Goal: Task Accomplishment & Management: Manage account settings

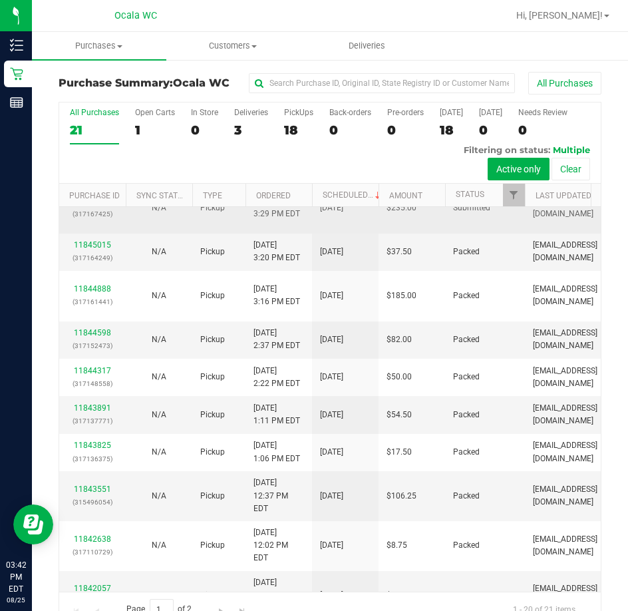
scroll to position [200, 0]
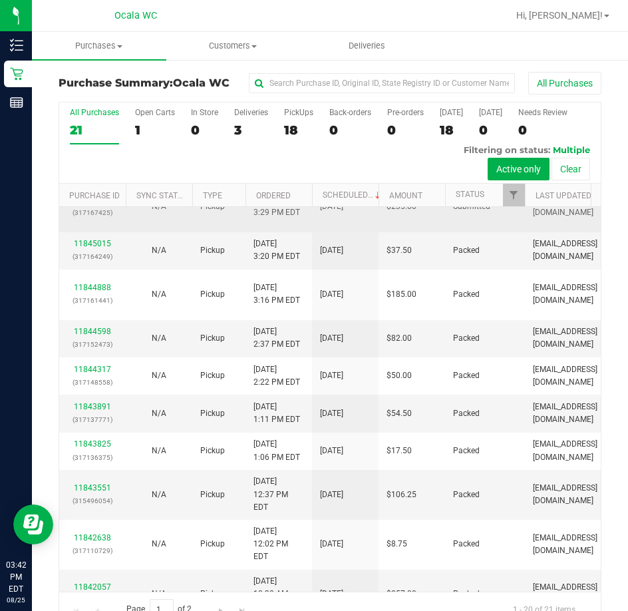
click at [82, 204] on link "11845131" at bounding box center [92, 199] width 37 height 9
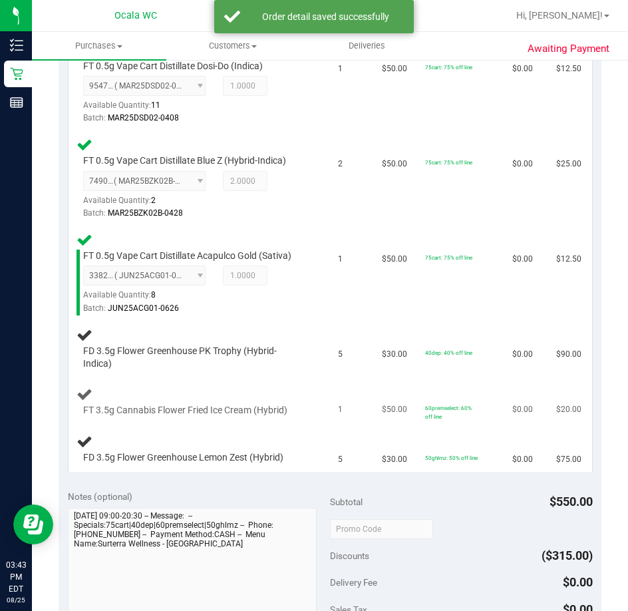
scroll to position [200, 0]
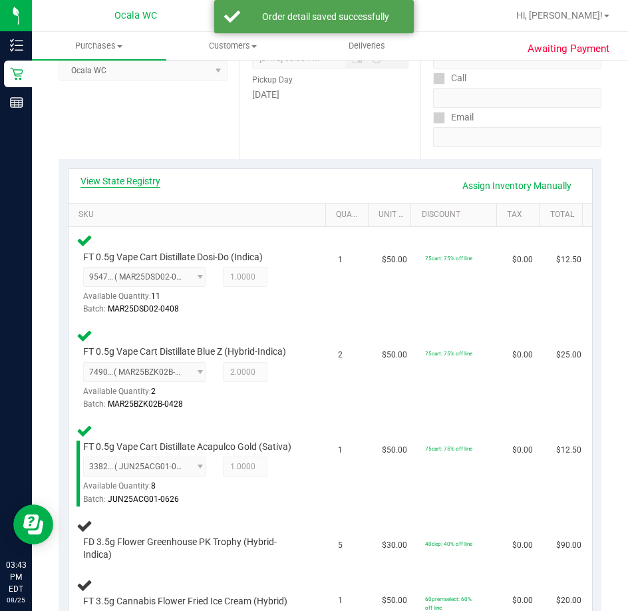
click at [117, 182] on link "View State Registry" at bounding box center [121, 180] width 80 height 13
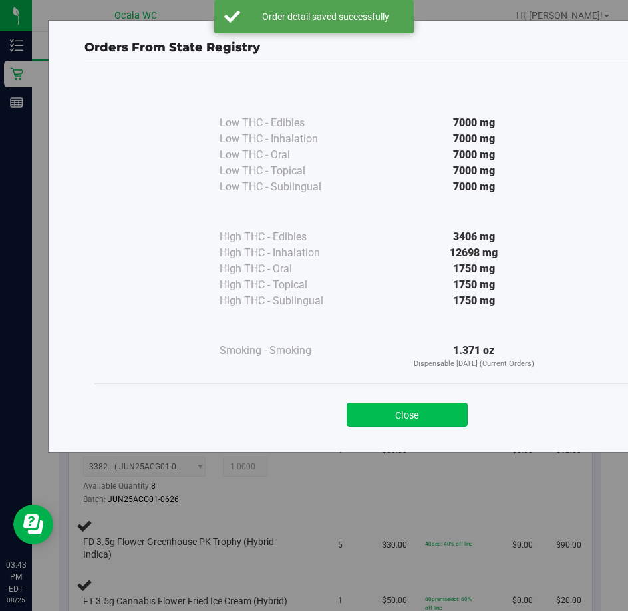
click at [389, 404] on button "Close" at bounding box center [407, 415] width 121 height 24
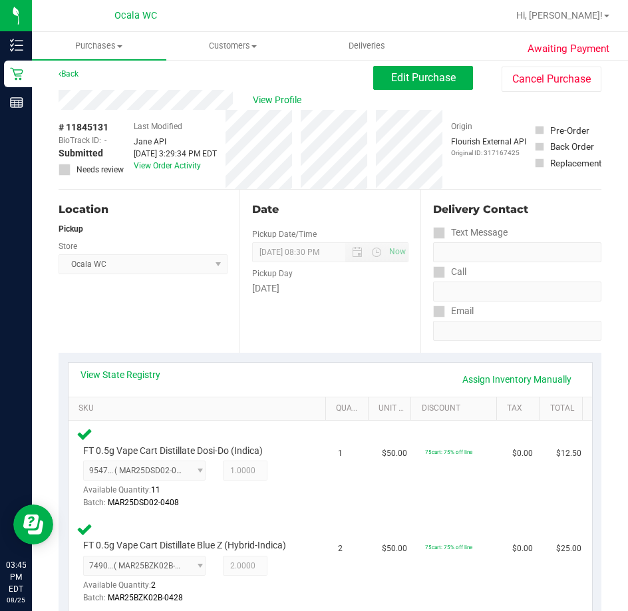
scroll to position [0, 0]
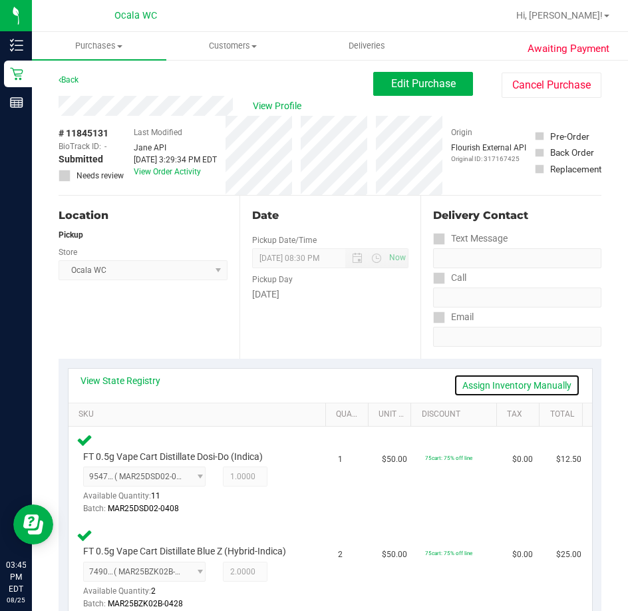
click at [543, 387] on link "Assign Inventory Manually" at bounding box center [517, 385] width 126 height 23
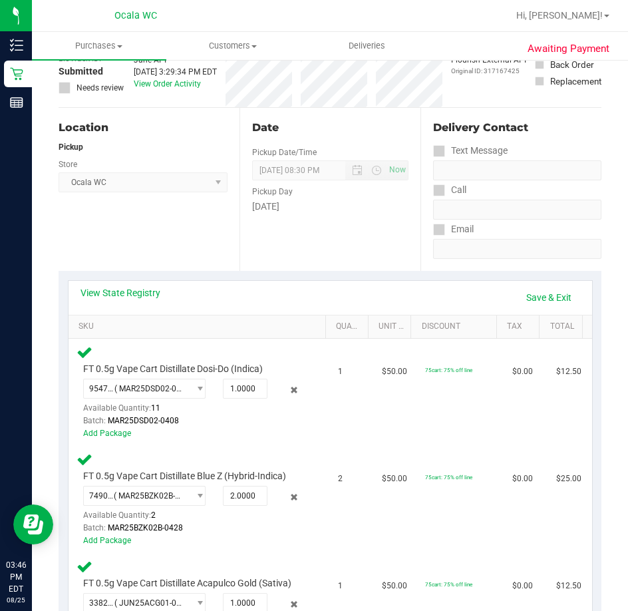
scroll to position [67, 0]
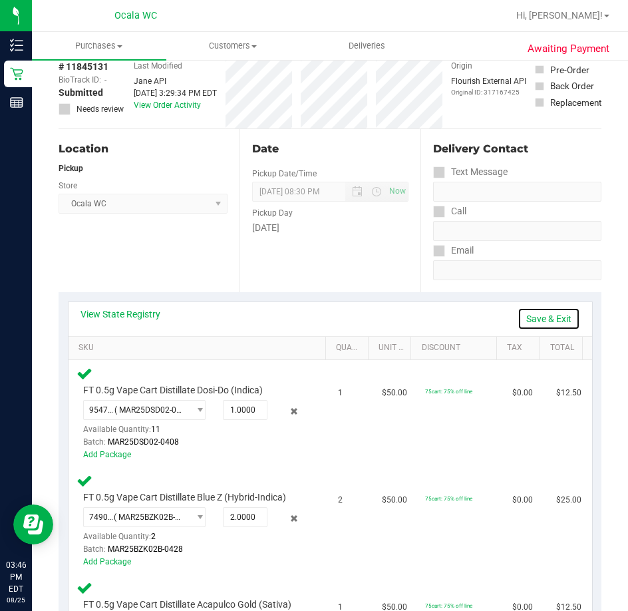
click at [547, 316] on link "Save & Exit" at bounding box center [549, 319] width 63 height 23
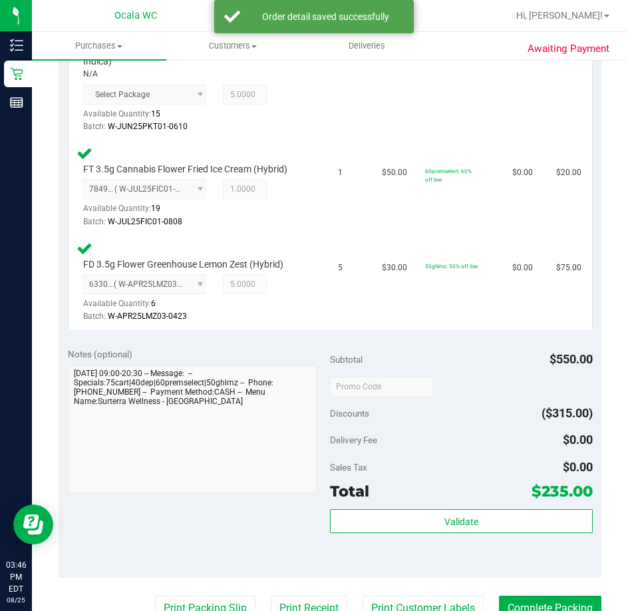
scroll to position [932, 0]
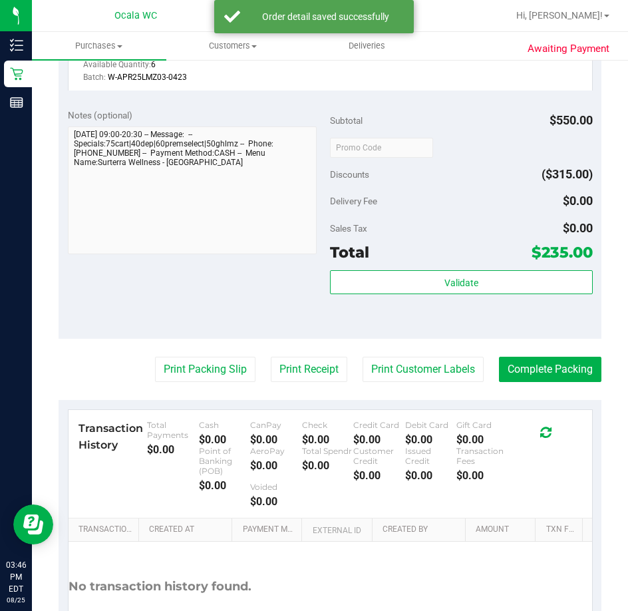
click at [421, 269] on div "Subtotal $550.00 Discounts ($315.00) Delivery Fee $0.00 Sales Tax $0.00 Total $…" at bounding box center [461, 220] width 263 height 222
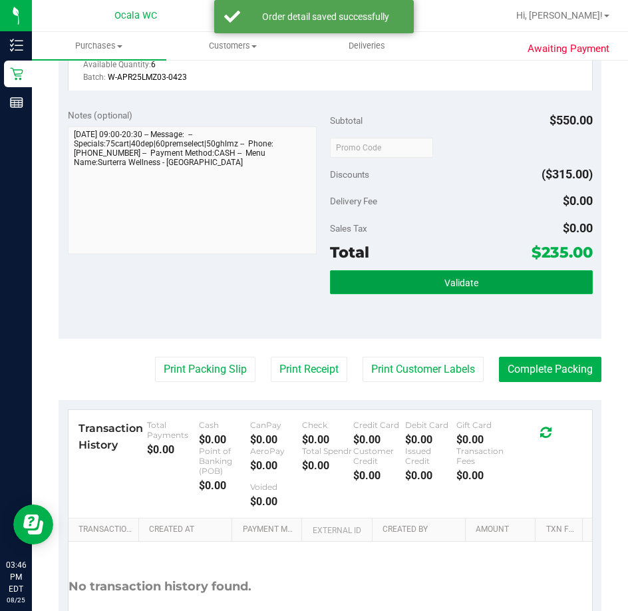
click at [416, 282] on button "Validate" at bounding box center [461, 282] width 263 height 24
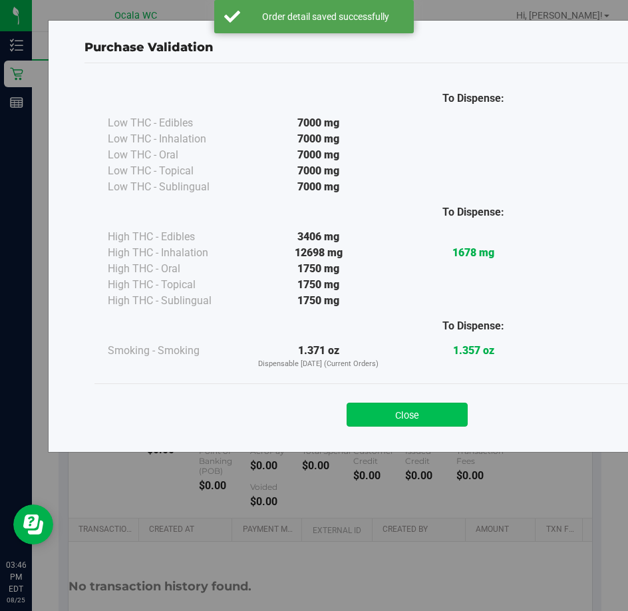
click at [417, 413] on button "Close" at bounding box center [407, 415] width 121 height 24
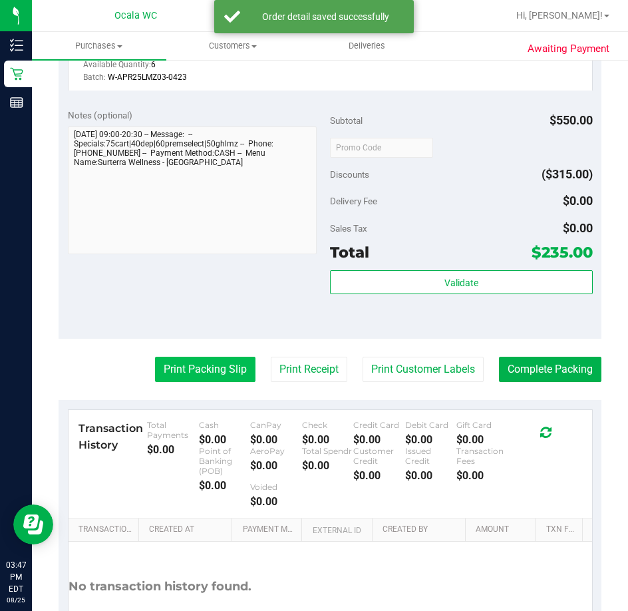
click at [156, 379] on button "Print Packing Slip" at bounding box center [205, 369] width 101 height 25
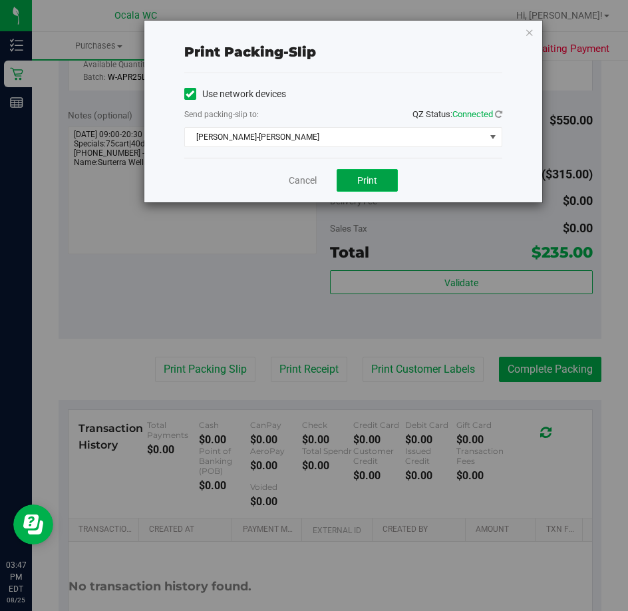
click at [357, 179] on button "Print" at bounding box center [367, 180] width 61 height 23
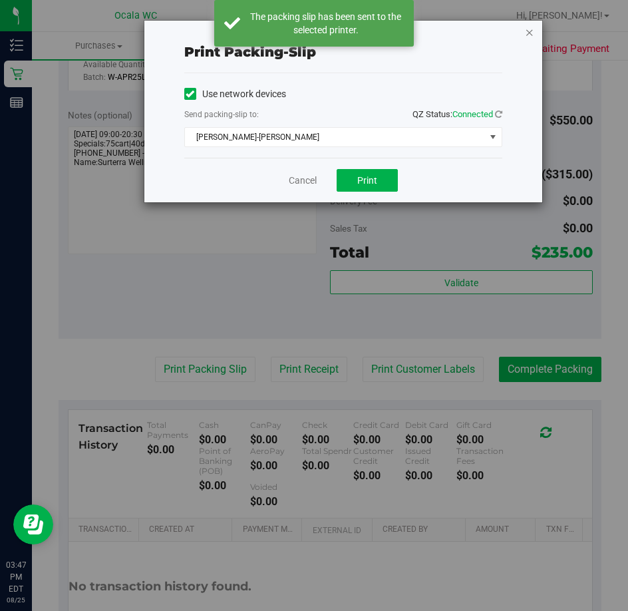
click at [529, 33] on icon "button" at bounding box center [529, 32] width 9 height 16
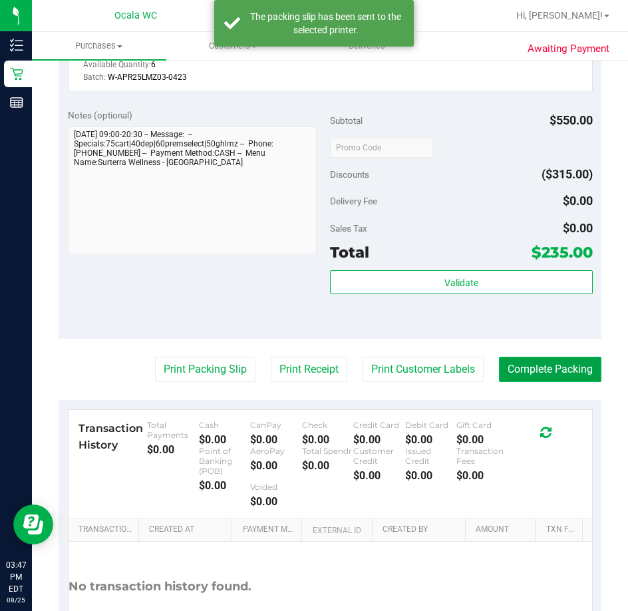
click at [541, 364] on button "Complete Packing" at bounding box center [550, 369] width 103 height 25
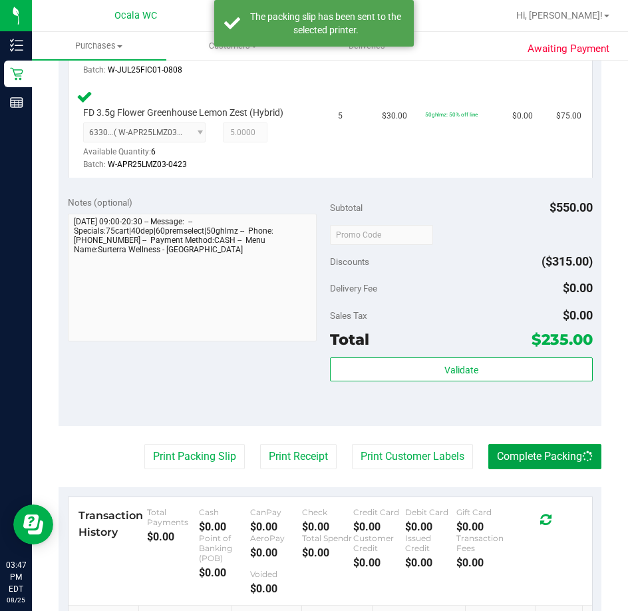
scroll to position [732, 0]
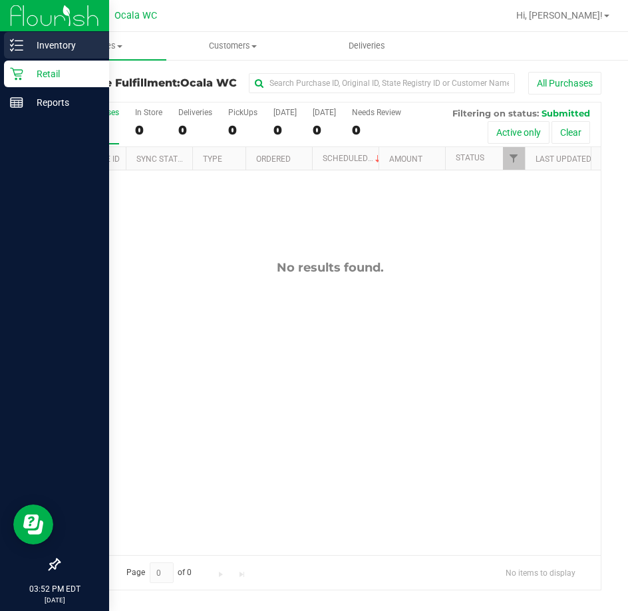
click at [21, 45] on icon at bounding box center [16, 45] width 13 height 13
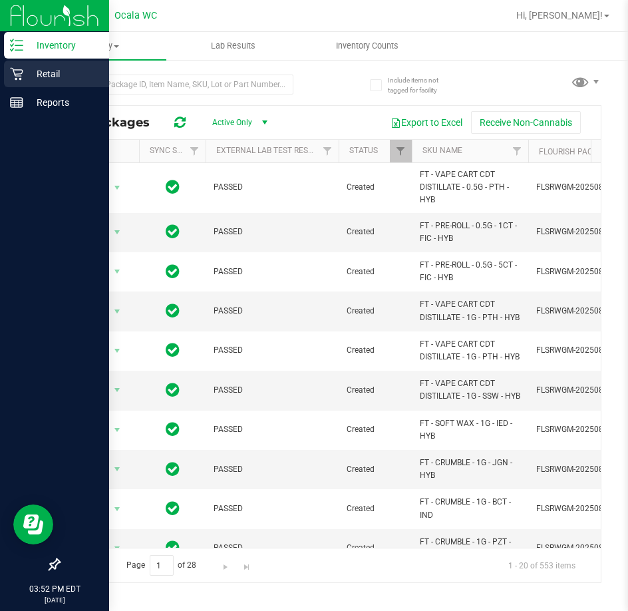
click at [21, 82] on div "Retail" at bounding box center [56, 74] width 105 height 27
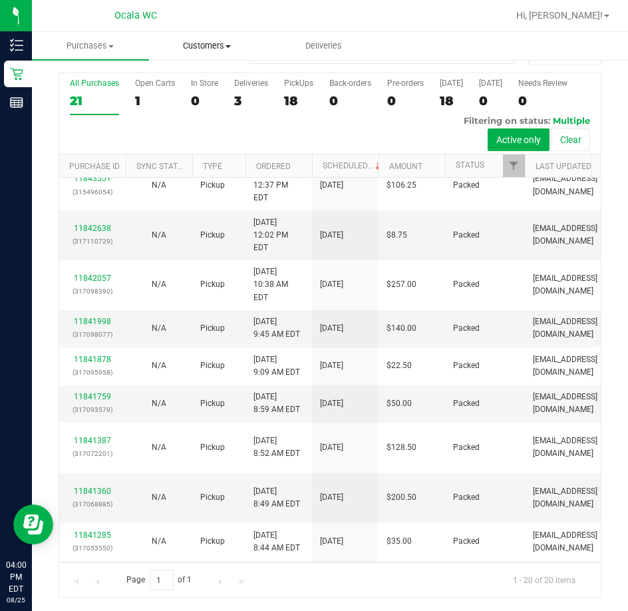
scroll to position [431, 0]
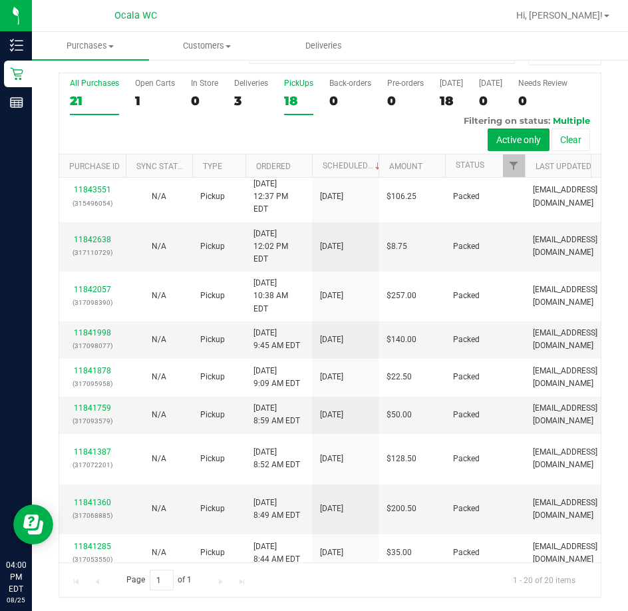
click at [310, 99] on div "18" at bounding box center [298, 100] width 29 height 15
click at [0, 0] on input "PickUps 18" at bounding box center [0, 0] width 0 height 0
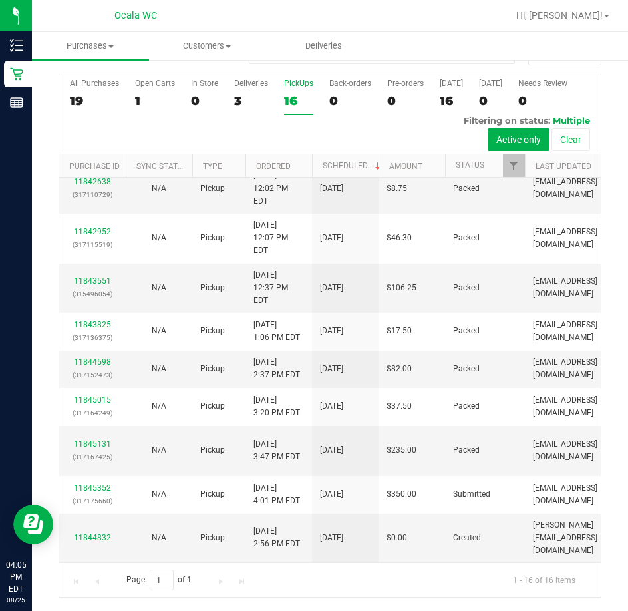
scroll to position [560, 0]
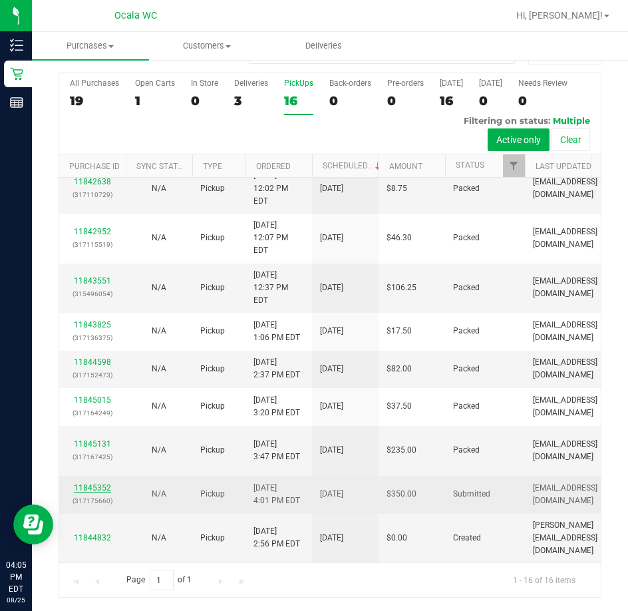
click at [103, 493] on link "11845352" at bounding box center [92, 487] width 37 height 9
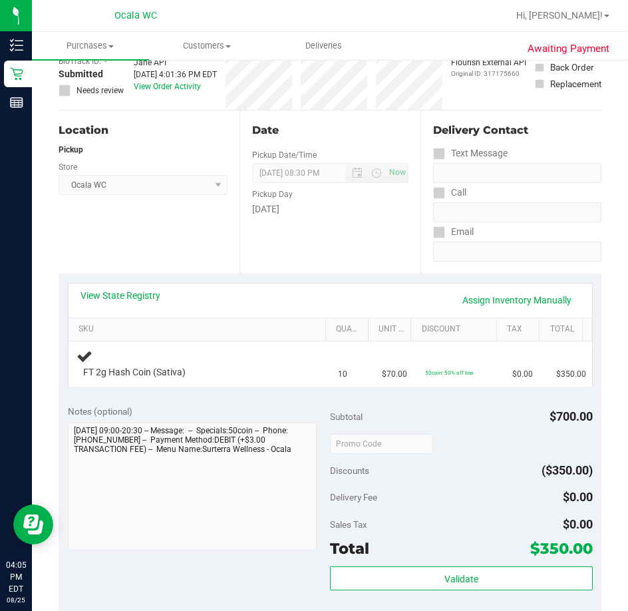
scroll to position [162, 0]
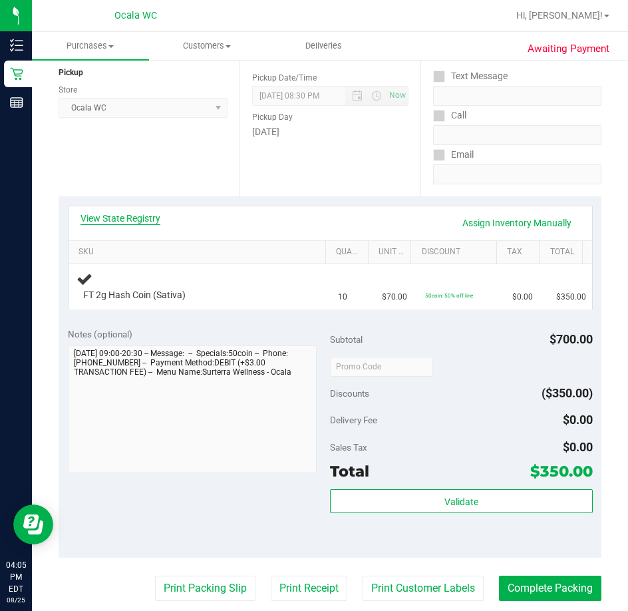
click at [137, 222] on link "View State Registry" at bounding box center [121, 218] width 80 height 13
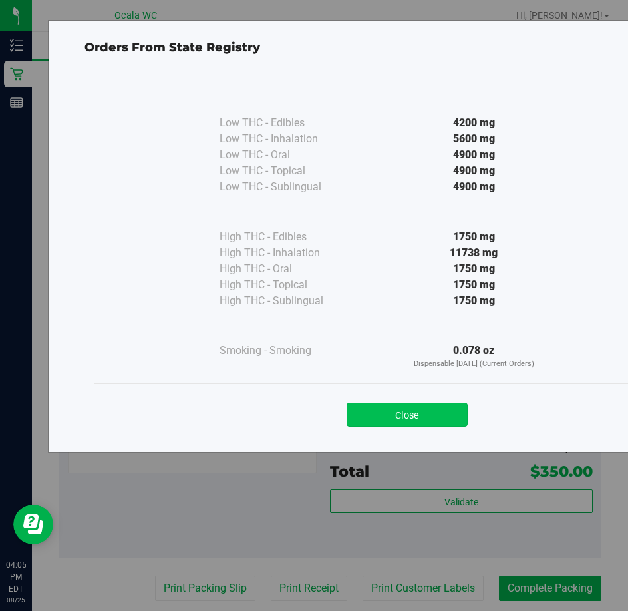
click at [395, 408] on button "Close" at bounding box center [407, 415] width 121 height 24
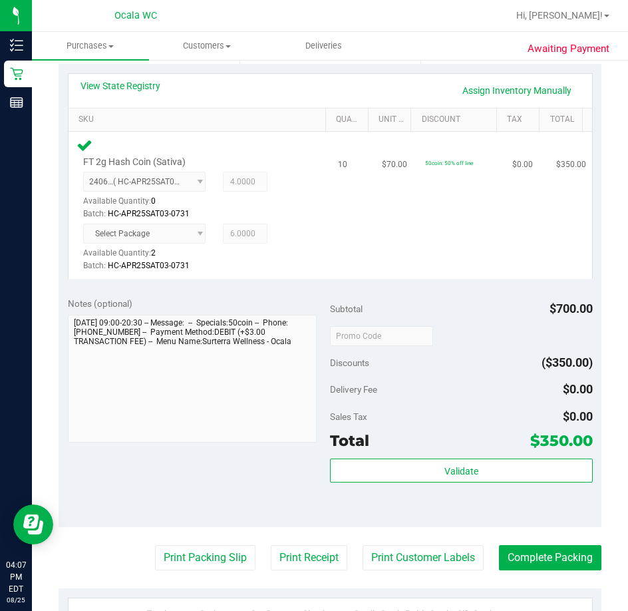
scroll to position [296, 0]
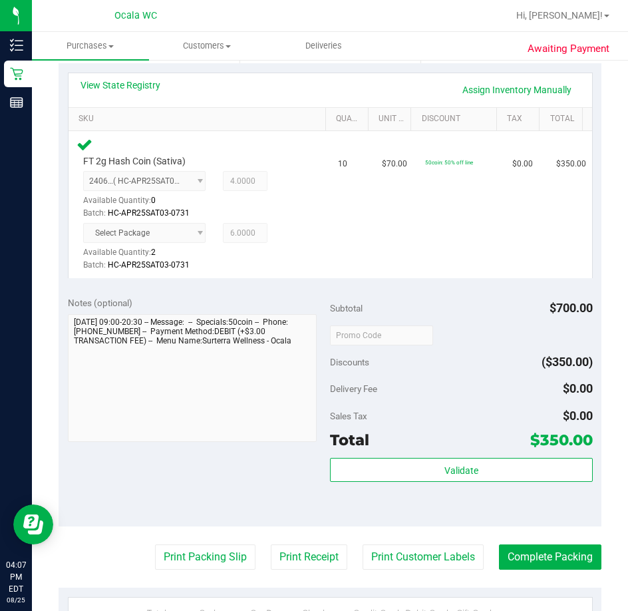
click at [417, 487] on div "Validate" at bounding box center [461, 488] width 263 height 60
click at [435, 483] on div "Validate" at bounding box center [461, 488] width 263 height 60
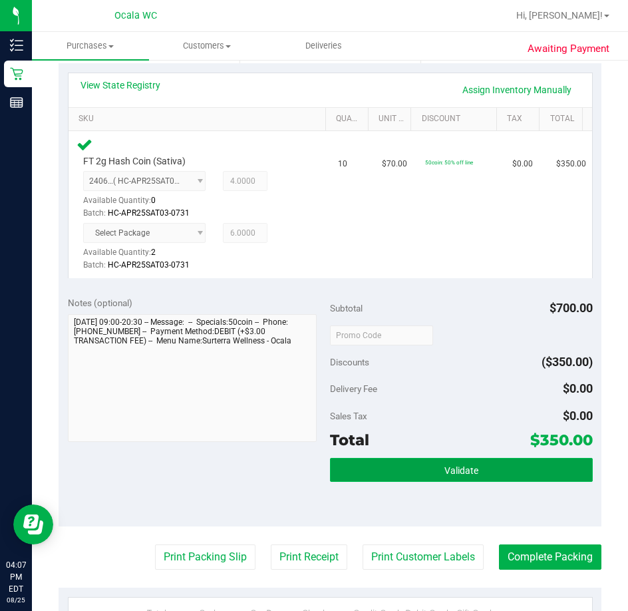
click at [462, 469] on span "Validate" at bounding box center [462, 470] width 34 height 11
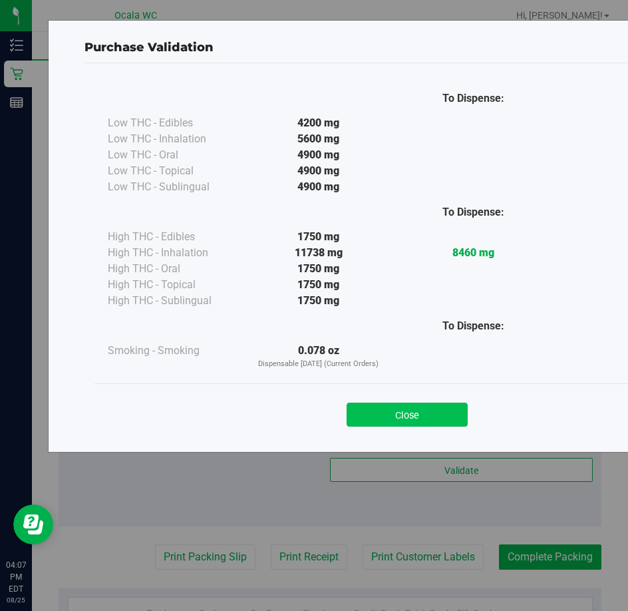
click at [400, 415] on button "Close" at bounding box center [407, 415] width 121 height 24
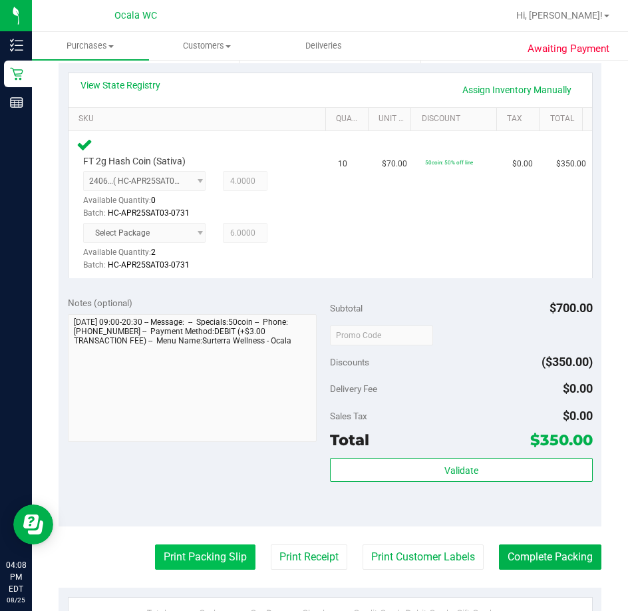
click at [195, 563] on button "Print Packing Slip" at bounding box center [205, 557] width 101 height 25
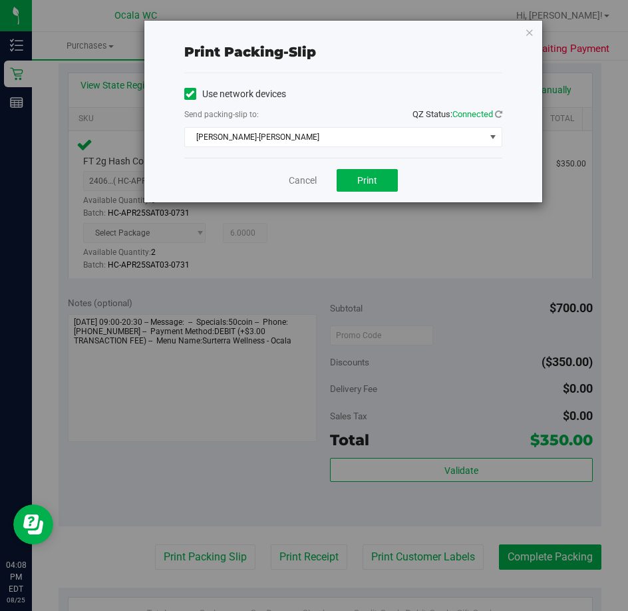
click at [372, 164] on div "Cancel Print" at bounding box center [343, 180] width 318 height 45
click at [376, 175] on span "Print" at bounding box center [368, 180] width 20 height 11
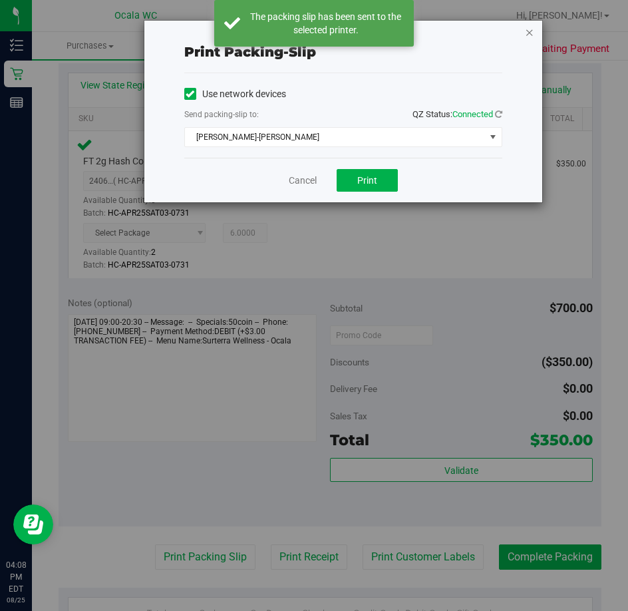
click at [531, 33] on icon "button" at bounding box center [529, 32] width 9 height 16
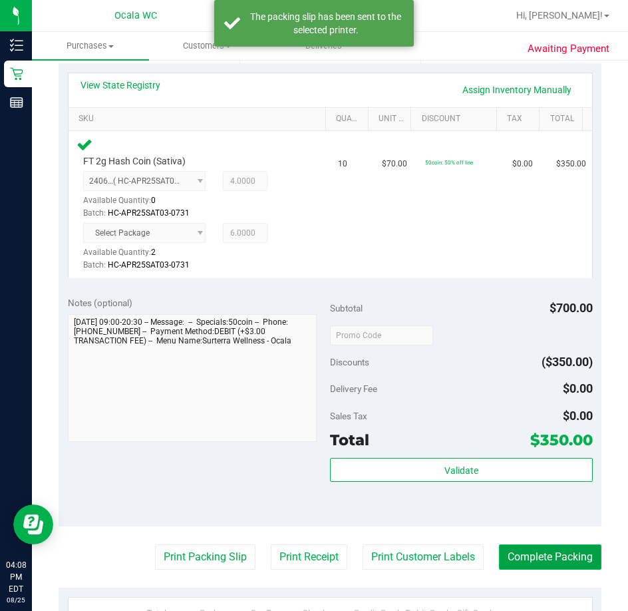
click at [561, 567] on button "Complete Packing" at bounding box center [550, 557] width 103 height 25
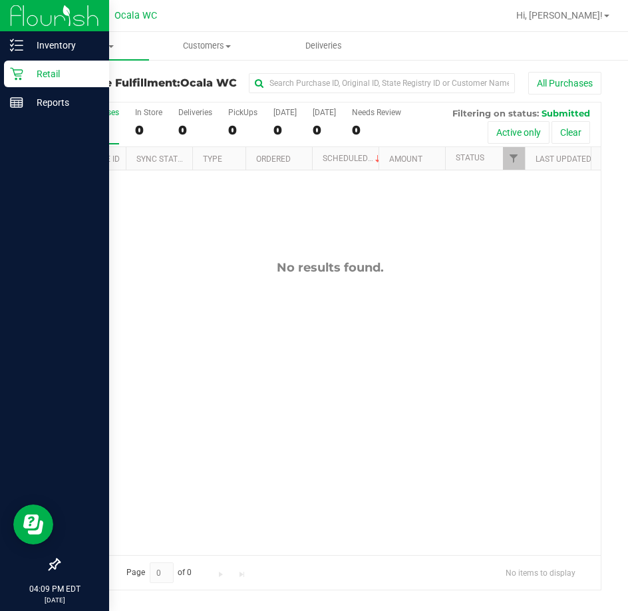
click at [28, 80] on p "Retail" at bounding box center [63, 74] width 80 height 16
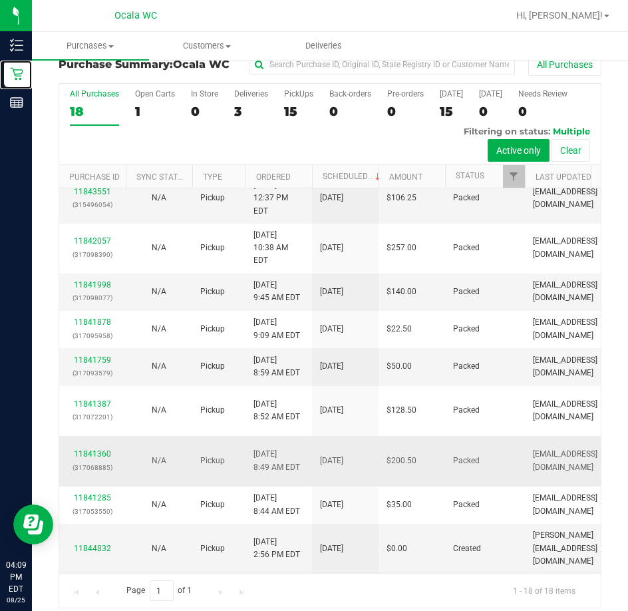
scroll to position [29, 0]
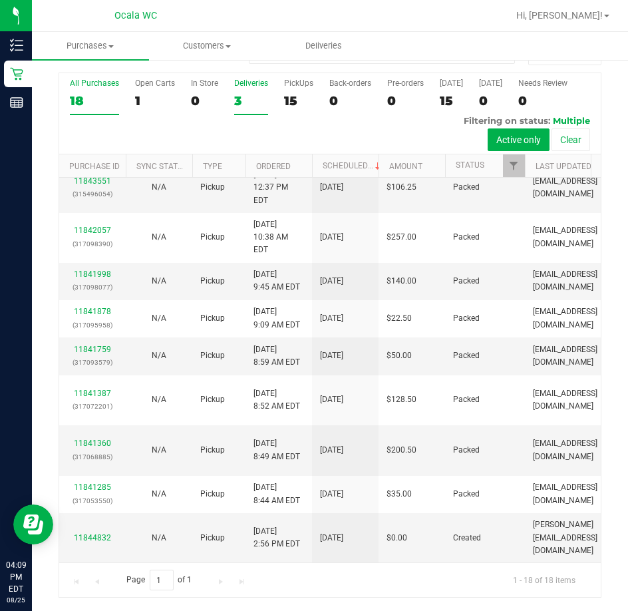
click at [263, 93] on div "3" at bounding box center [251, 100] width 34 height 15
click at [0, 0] on input "Deliveries 3" at bounding box center [0, 0] width 0 height 0
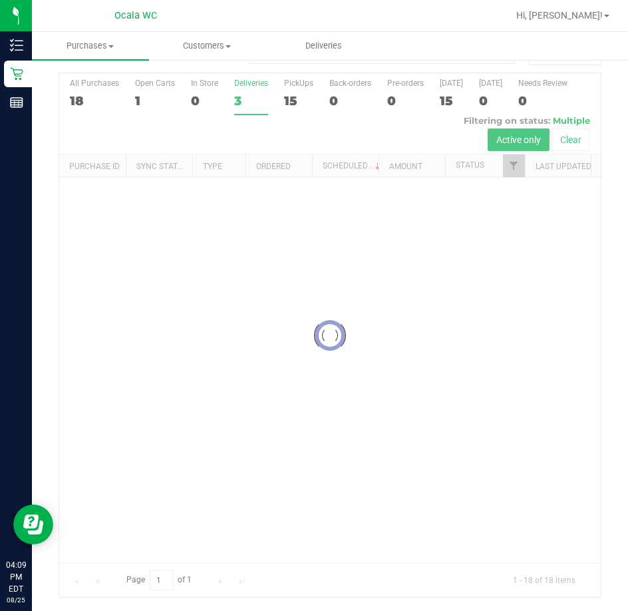
scroll to position [0, 0]
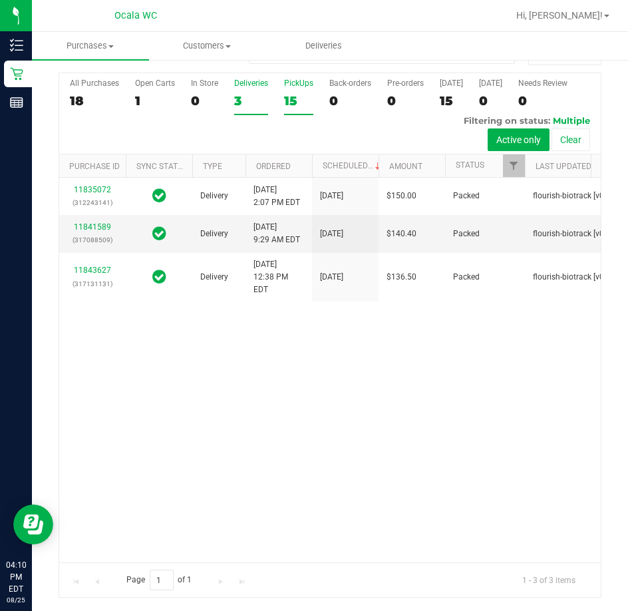
click at [301, 105] on div "15" at bounding box center [298, 100] width 29 height 15
click at [0, 0] on input "PickUps 15" at bounding box center [0, 0] width 0 height 0
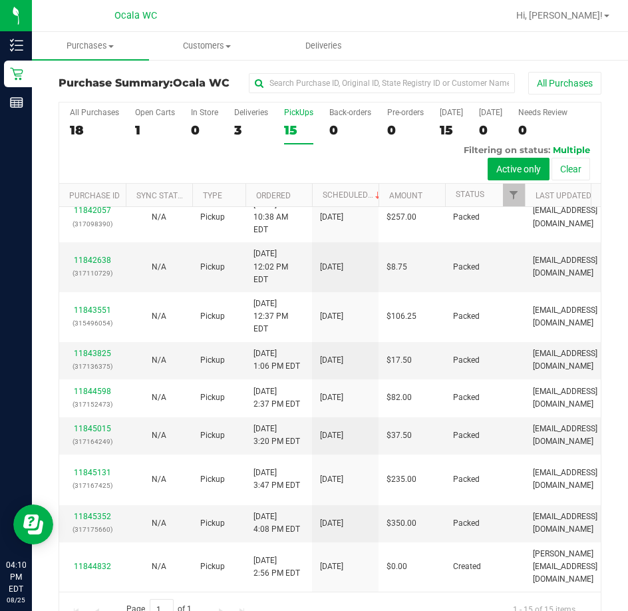
scroll to position [549, 0]
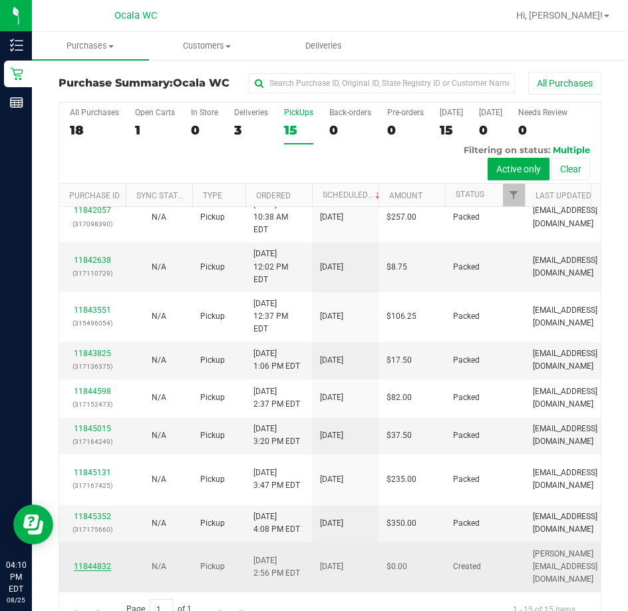
click at [99, 563] on link "11844832" at bounding box center [92, 566] width 37 height 9
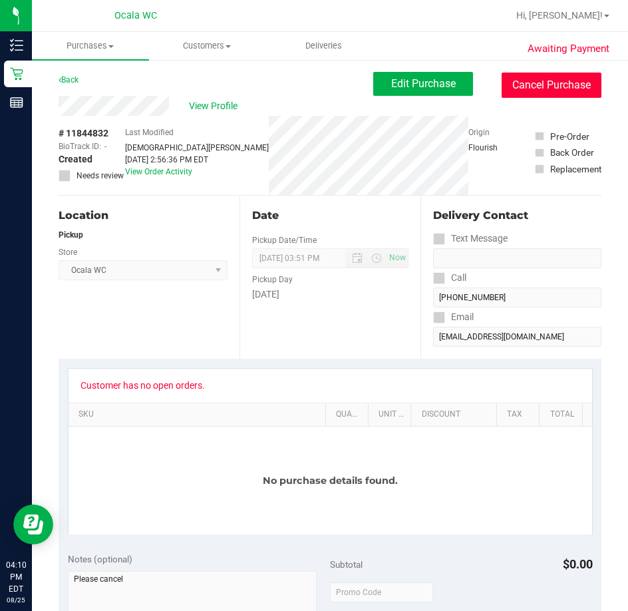
click at [532, 73] on button "Cancel Purchase" at bounding box center [552, 85] width 100 height 25
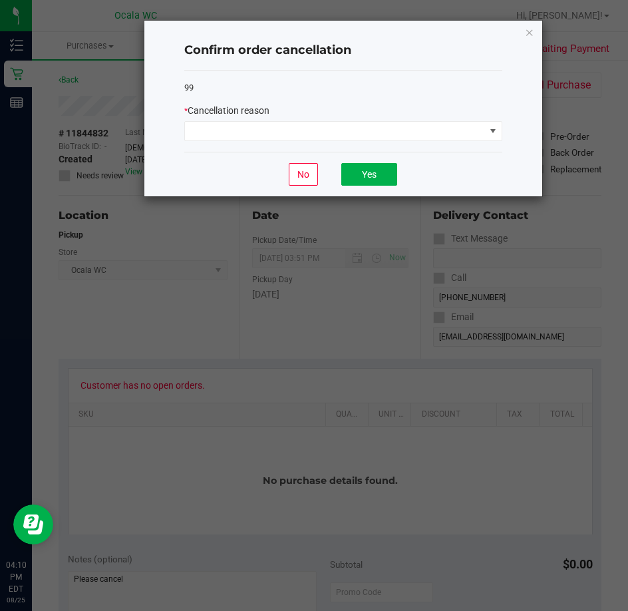
click at [320, 117] on div "* Cancellation reason" at bounding box center [343, 111] width 318 height 14
click at [296, 130] on span at bounding box center [335, 131] width 300 height 19
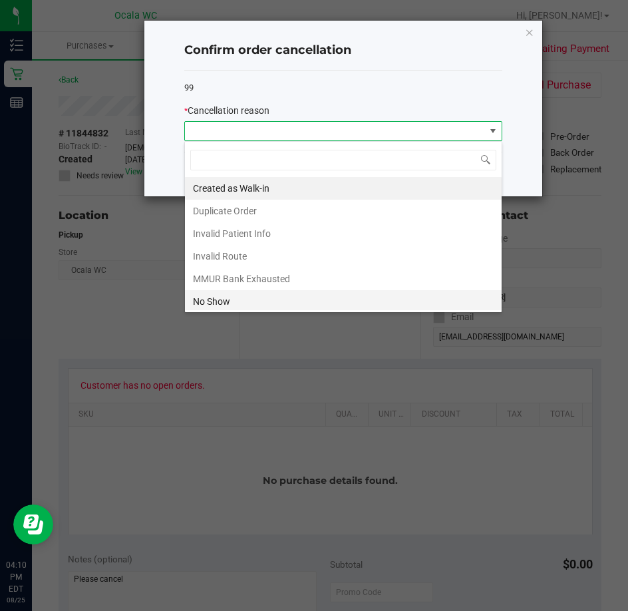
scroll to position [20, 318]
click at [237, 301] on li "No Show" at bounding box center [343, 301] width 317 height 23
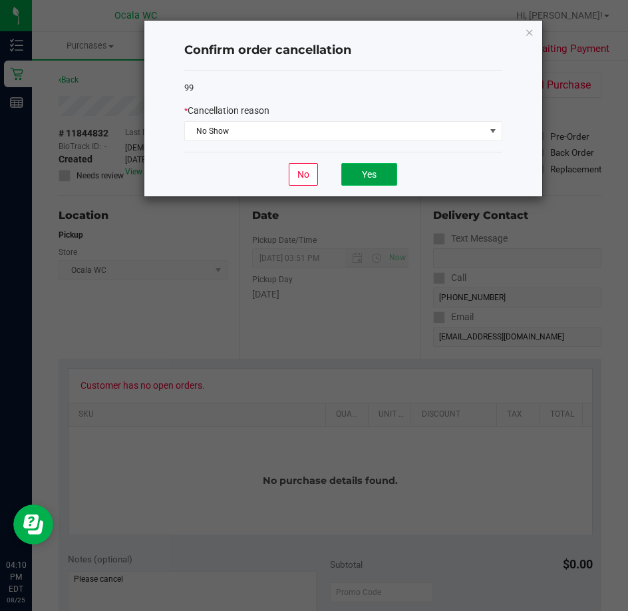
click at [361, 181] on button "Yes" at bounding box center [370, 174] width 56 height 23
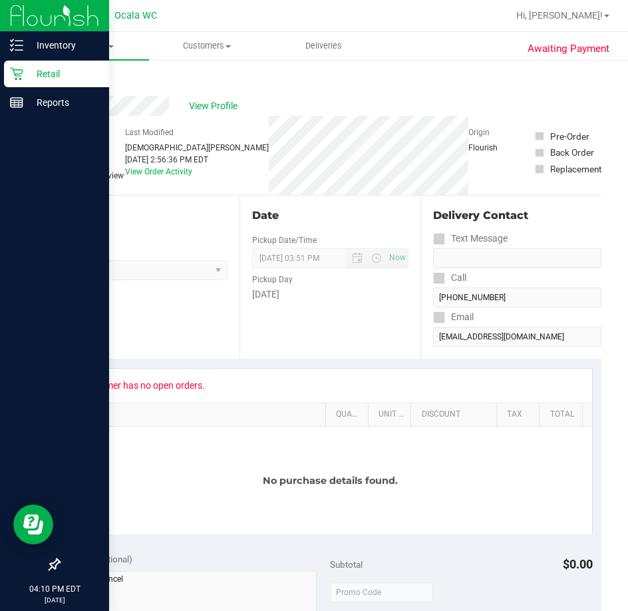
click at [19, 69] on icon at bounding box center [16, 73] width 13 height 13
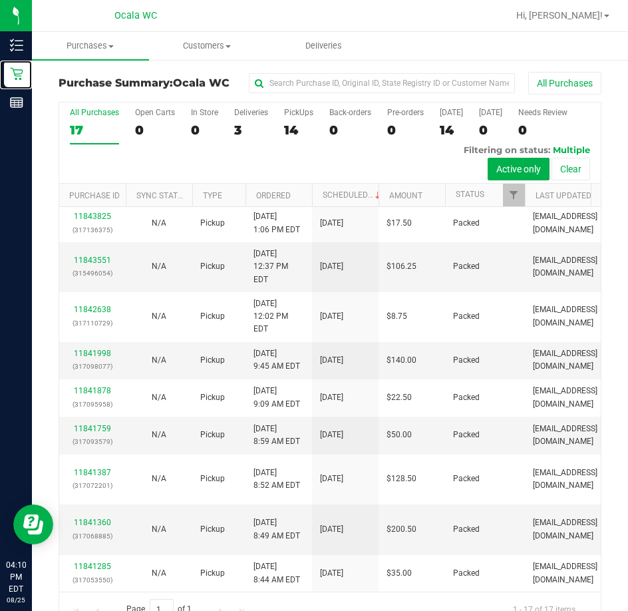
scroll to position [814, 0]
click at [224, 75] on div "Purchase Summary: Ocala WC All Purchases" at bounding box center [330, 86] width 543 height 29
click at [267, 120] on label "Deliveries 3" at bounding box center [251, 126] width 34 height 37
click at [0, 0] on input "Deliveries 3" at bounding box center [0, 0] width 0 height 0
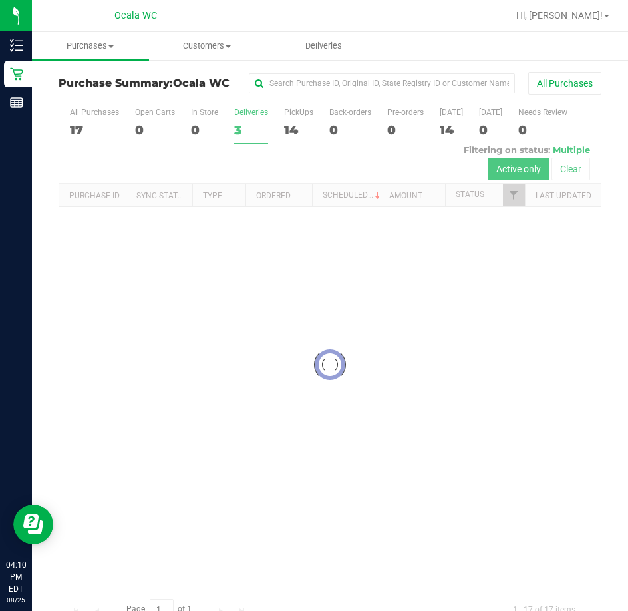
scroll to position [0, 0]
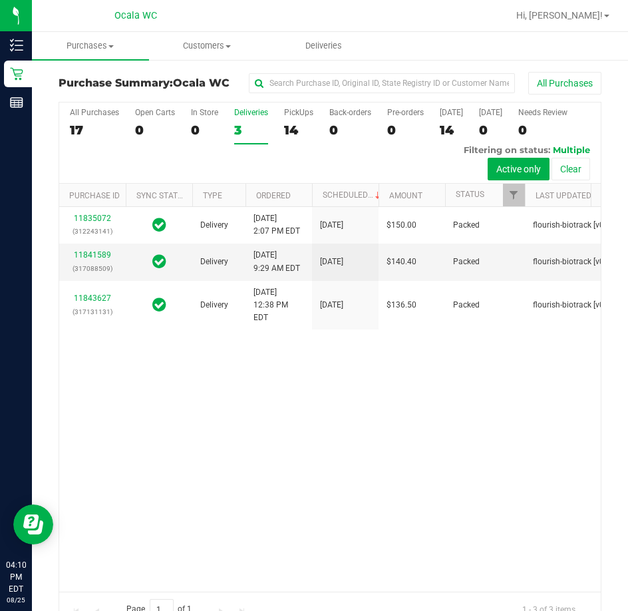
click at [301, 122] on div "14" at bounding box center [298, 129] width 29 height 15
click at [0, 0] on input "PickUps 14" at bounding box center [0, 0] width 0 height 0
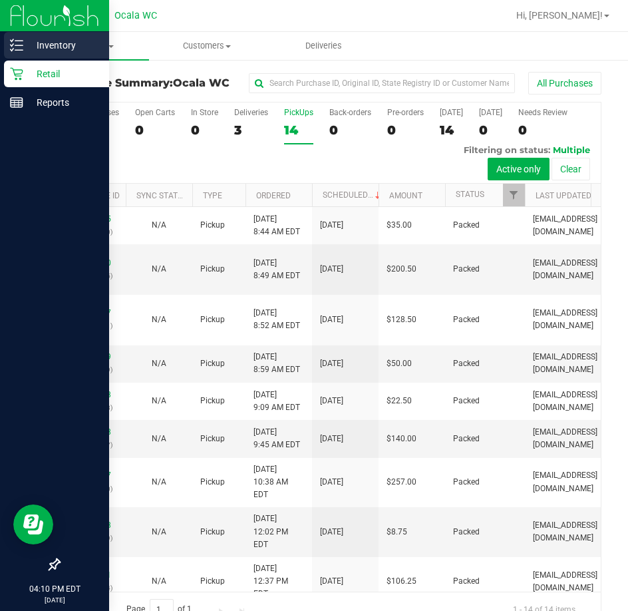
click at [32, 35] on div "Inventory" at bounding box center [56, 45] width 105 height 27
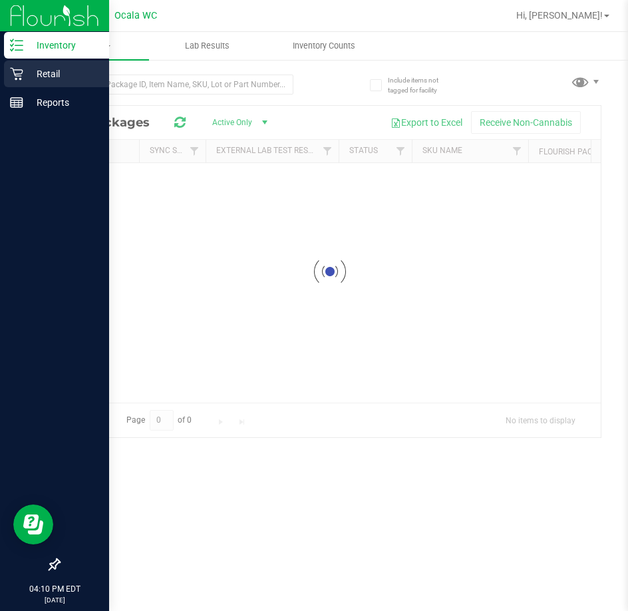
click at [61, 77] on p "Retail" at bounding box center [63, 74] width 80 height 16
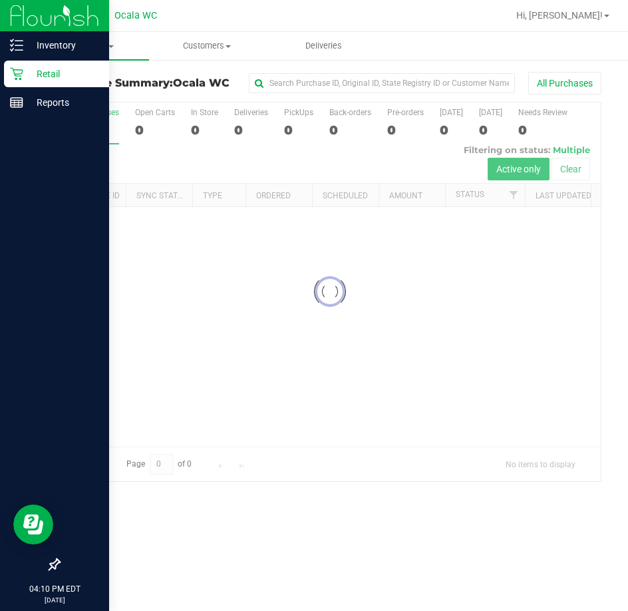
click at [61, 77] on p "Retail" at bounding box center [63, 74] width 80 height 16
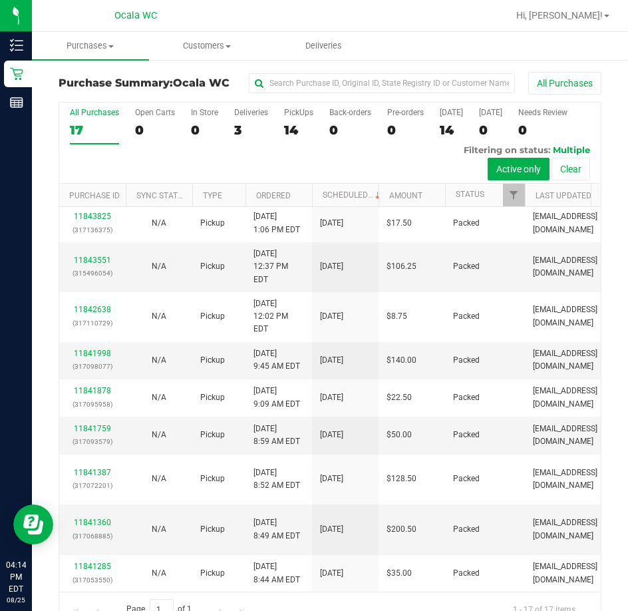
scroll to position [814, 0]
click at [245, 130] on div "3" at bounding box center [251, 129] width 34 height 15
click at [0, 0] on input "Deliveries 3" at bounding box center [0, 0] width 0 height 0
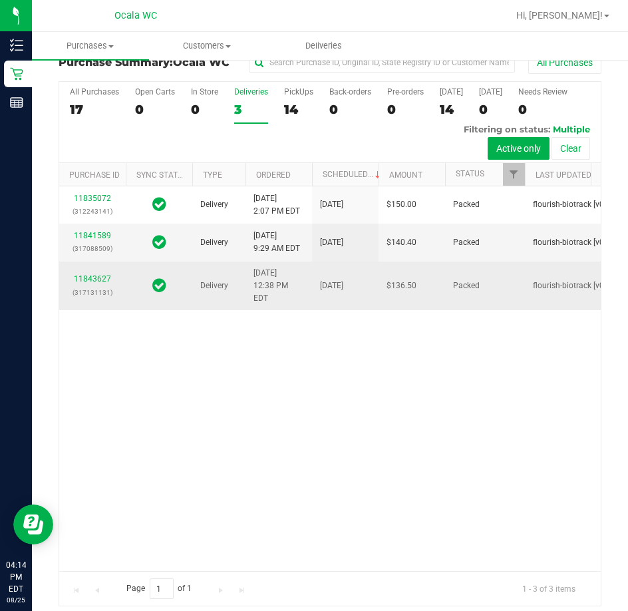
scroll to position [29, 0]
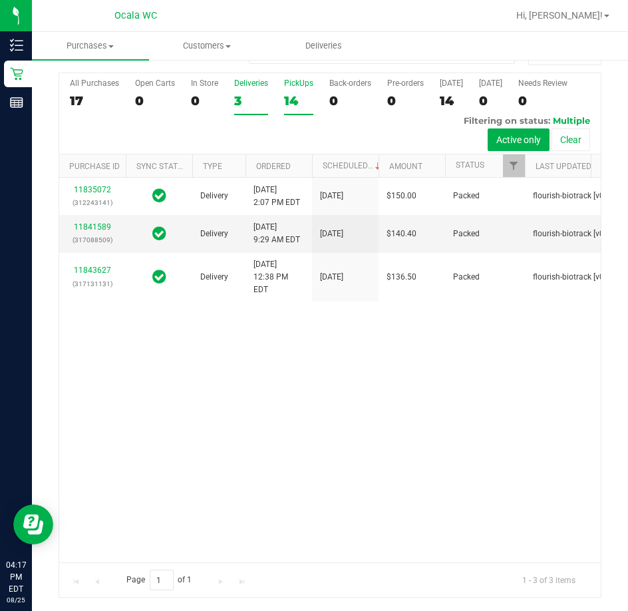
click at [299, 105] on div "14" at bounding box center [298, 100] width 29 height 15
click at [0, 0] on input "PickUps 14" at bounding box center [0, 0] width 0 height 0
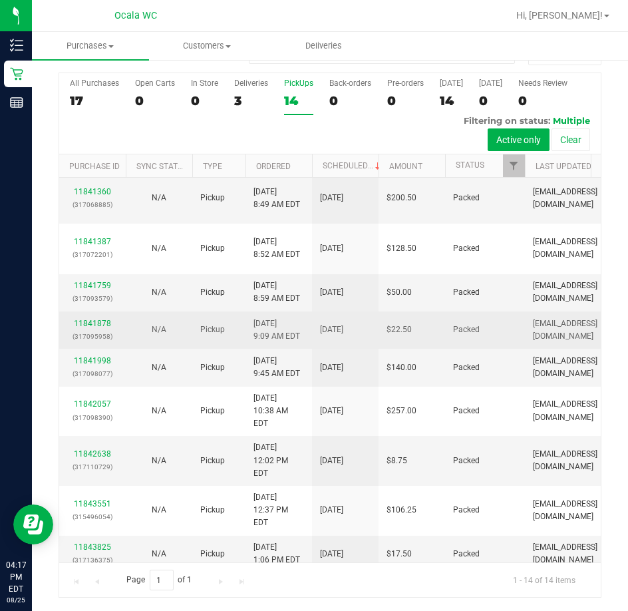
scroll to position [0, 0]
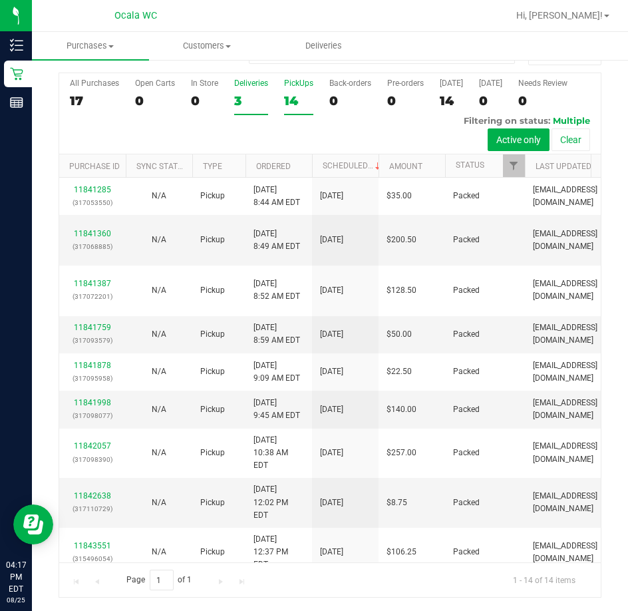
click at [247, 91] on label "Deliveries 3" at bounding box center [251, 97] width 34 height 37
click at [0, 0] on input "Deliveries 3" at bounding box center [0, 0] width 0 height 0
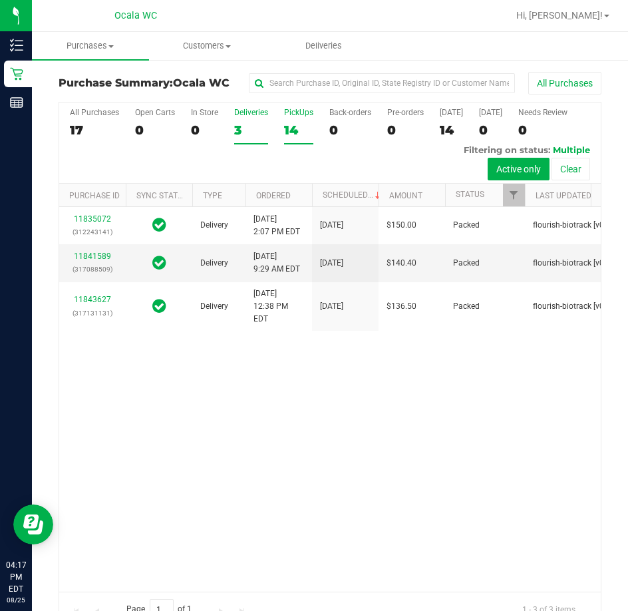
click at [312, 130] on div "14" at bounding box center [298, 129] width 29 height 15
click at [0, 0] on input "PickUps 14" at bounding box center [0, 0] width 0 height 0
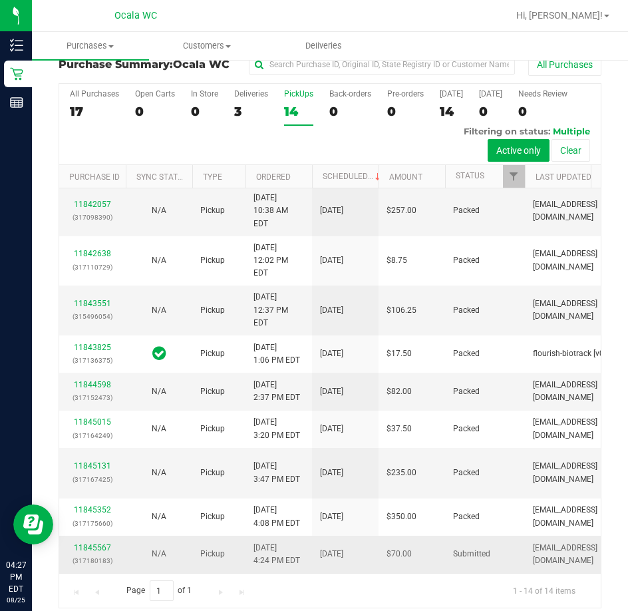
scroll to position [29, 0]
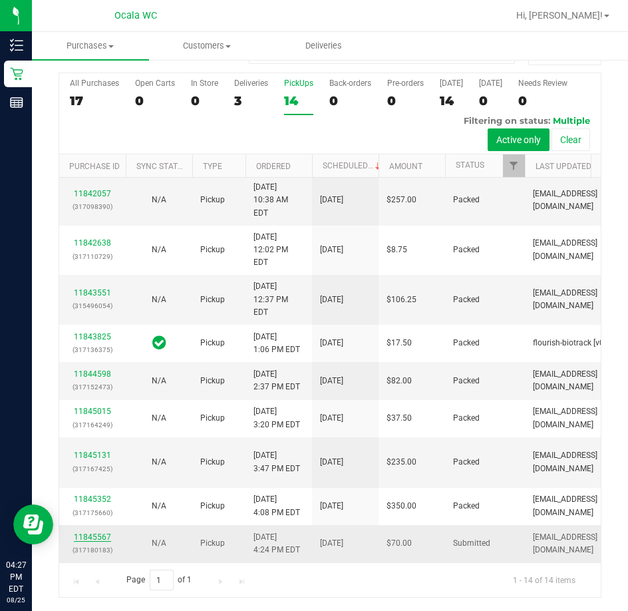
click at [101, 533] on link "11845567" at bounding box center [92, 537] width 37 height 9
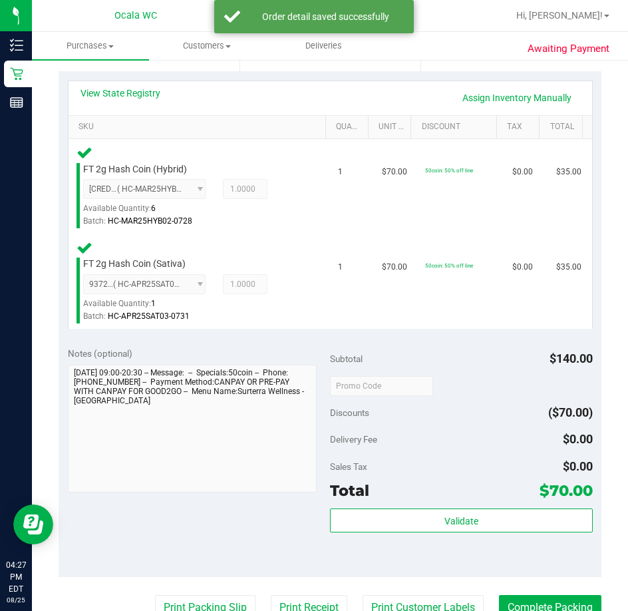
scroll to position [429, 0]
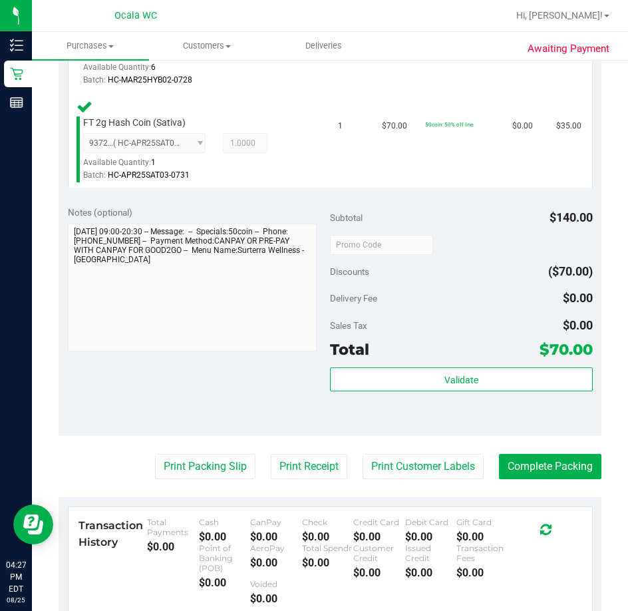
click at [463, 350] on div "Total $70.00" at bounding box center [461, 350] width 263 height 24
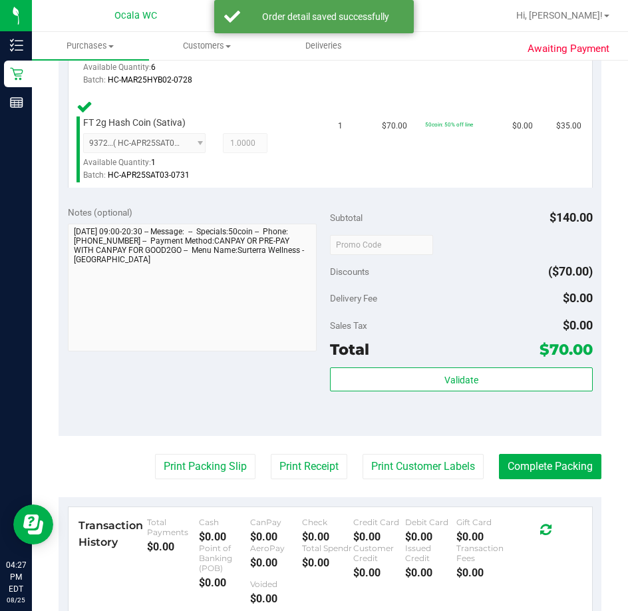
click at [469, 360] on div "Total $70.00" at bounding box center [461, 350] width 263 height 24
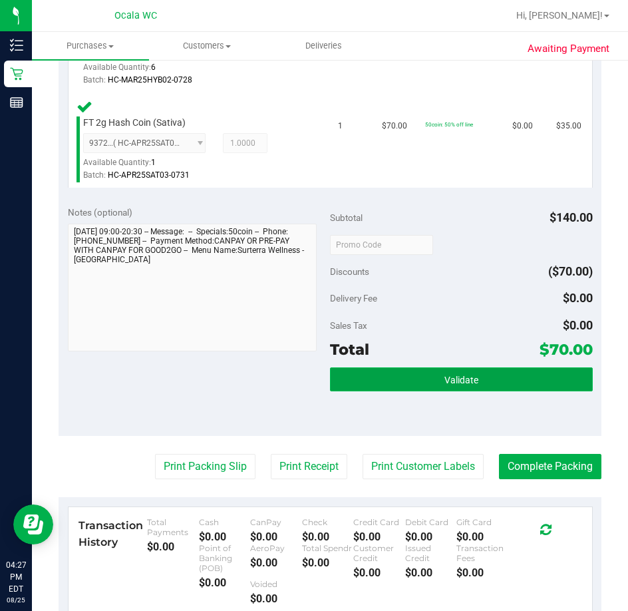
click at [469, 367] on button "Validate" at bounding box center [461, 379] width 263 height 24
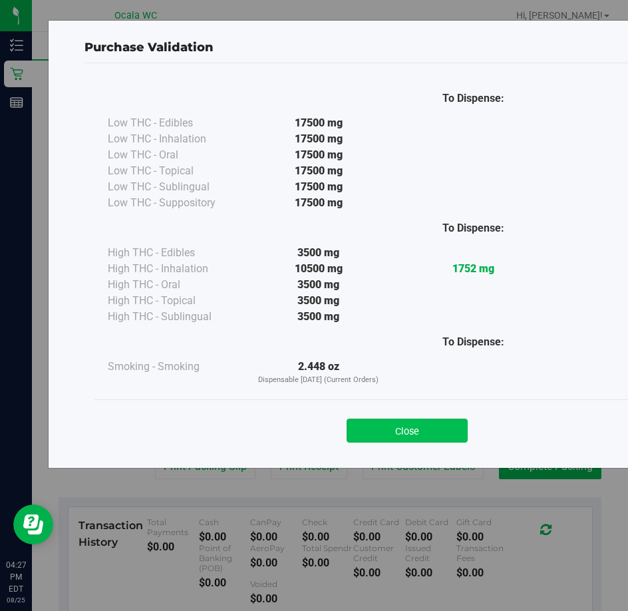
click at [416, 424] on button "Close" at bounding box center [407, 431] width 121 height 24
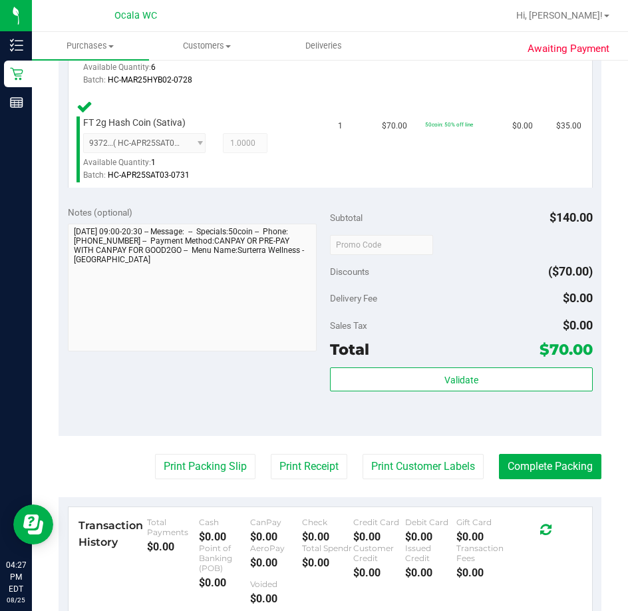
click at [200, 481] on purchase-details "Back Edit Purchase Cancel Purchase View Profile # 11845567 BioTrack ID: - Submi…" at bounding box center [330, 212] width 543 height 1139
click at [208, 456] on button "Print Packing Slip" at bounding box center [205, 466] width 101 height 25
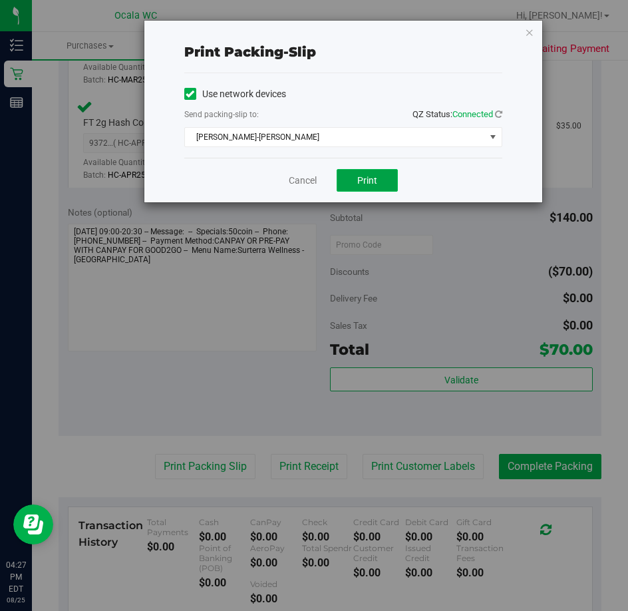
click at [386, 190] on button "Print" at bounding box center [367, 180] width 61 height 23
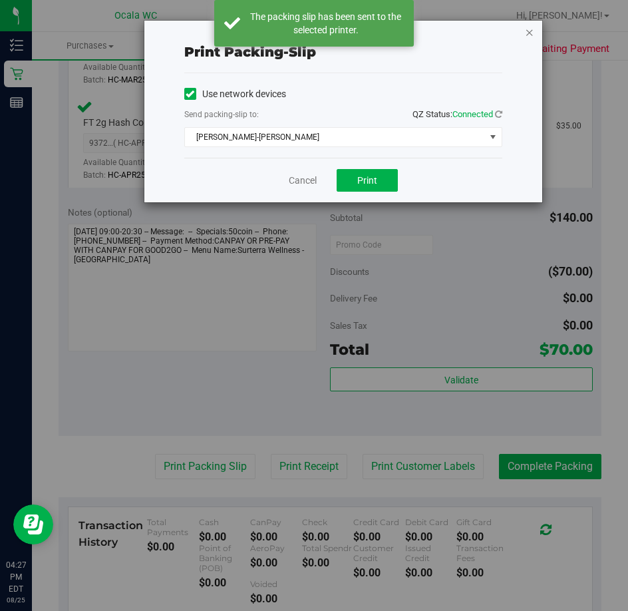
click at [531, 31] on icon "button" at bounding box center [529, 32] width 9 height 16
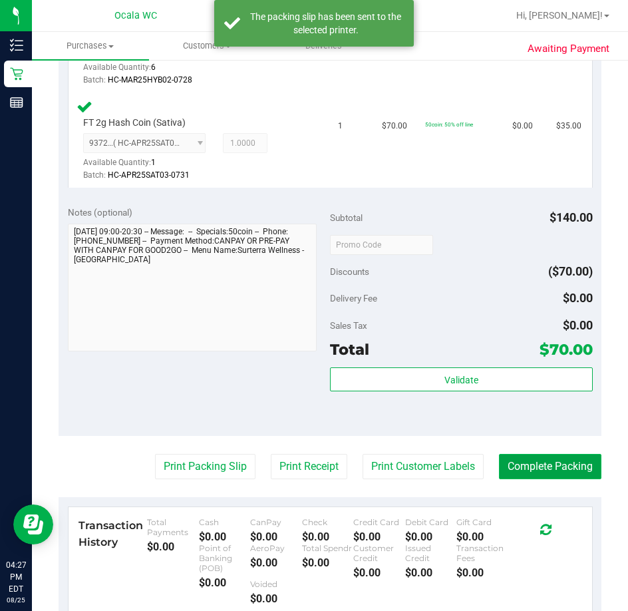
click at [555, 463] on button "Complete Packing" at bounding box center [550, 466] width 103 height 25
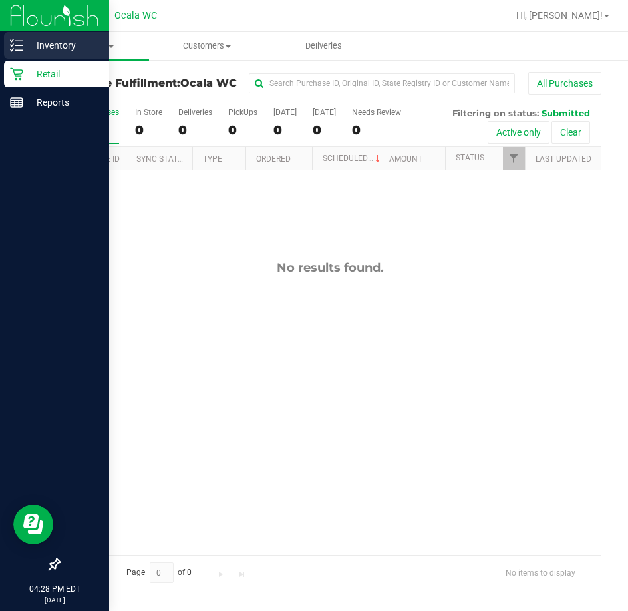
click at [21, 44] on icon at bounding box center [16, 45] width 13 height 13
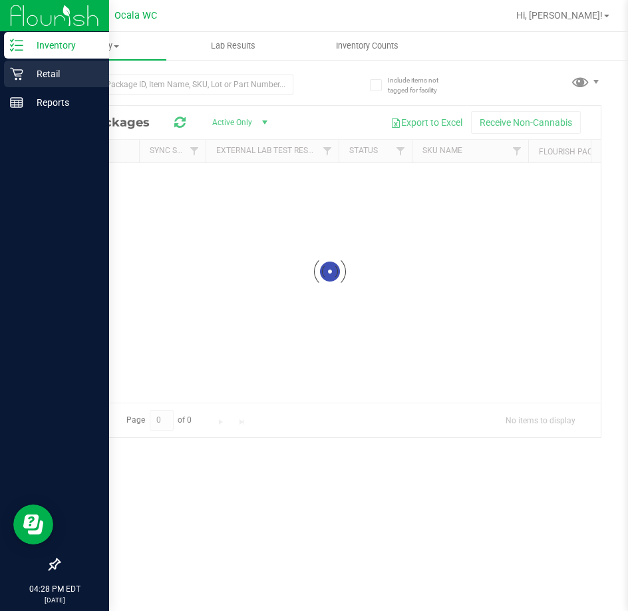
click at [33, 69] on p "Retail" at bounding box center [63, 74] width 80 height 16
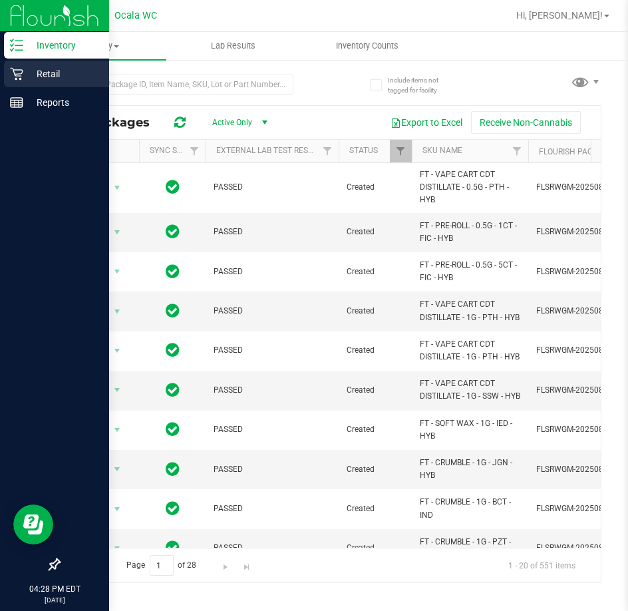
click at [32, 67] on p "Retail" at bounding box center [63, 74] width 80 height 16
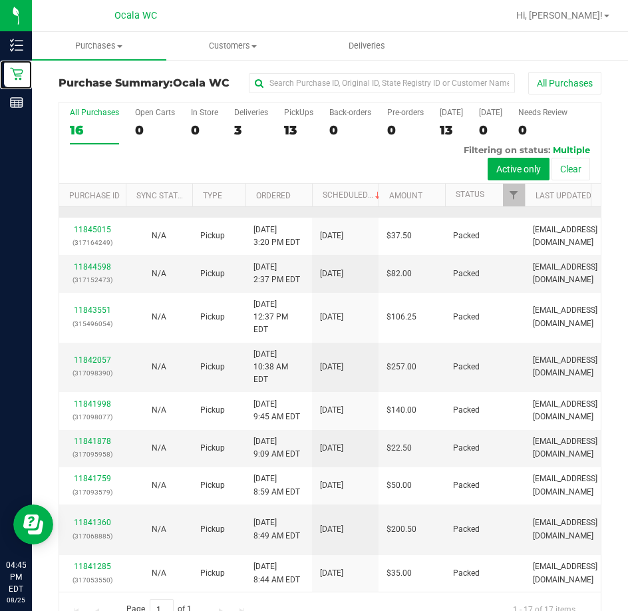
scroll to position [814, 0]
click at [292, 130] on div "13" at bounding box center [298, 129] width 29 height 15
click at [0, 0] on input "PickUps 13" at bounding box center [0, 0] width 0 height 0
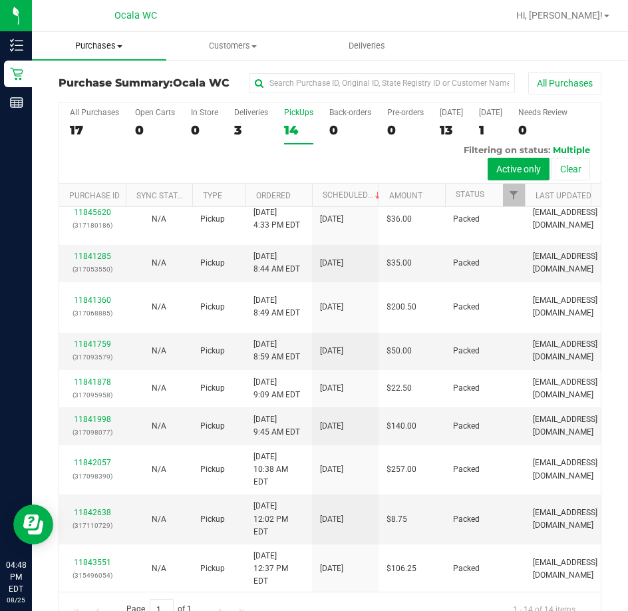
scroll to position [0, 0]
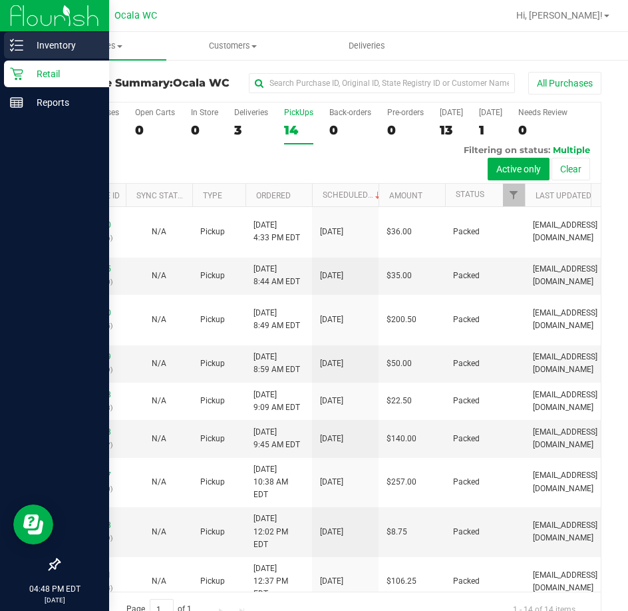
click at [13, 41] on icon at bounding box center [12, 40] width 3 height 2
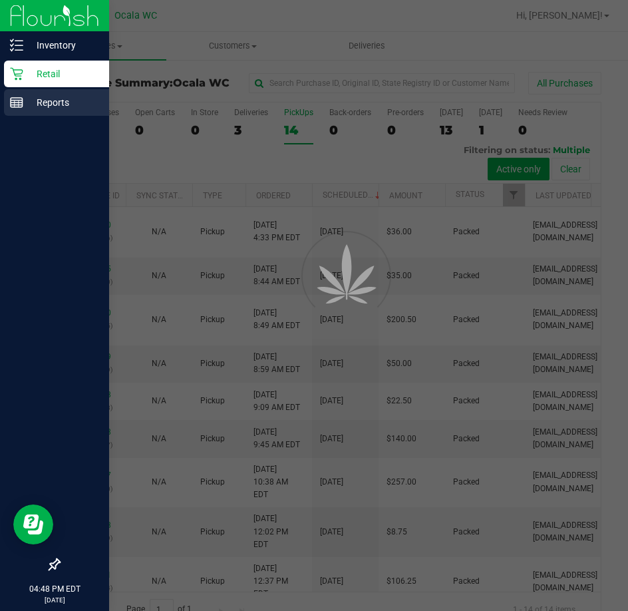
click at [49, 104] on p "Reports" at bounding box center [63, 103] width 80 height 16
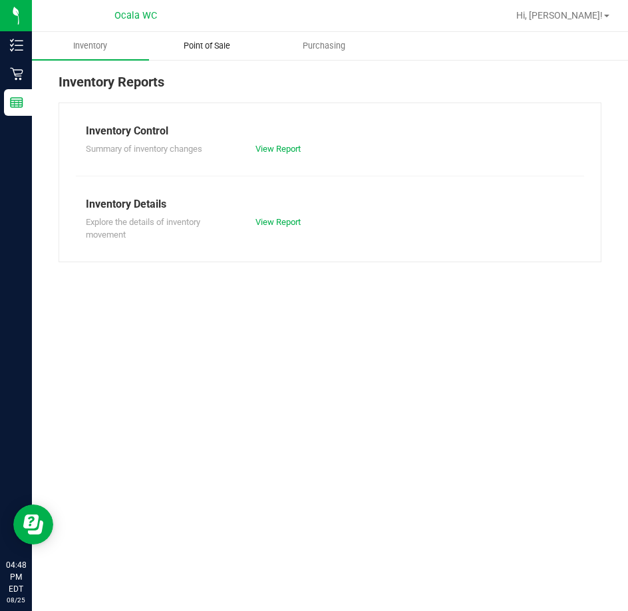
click at [230, 51] on span "Point of Sale" at bounding box center [207, 46] width 83 height 12
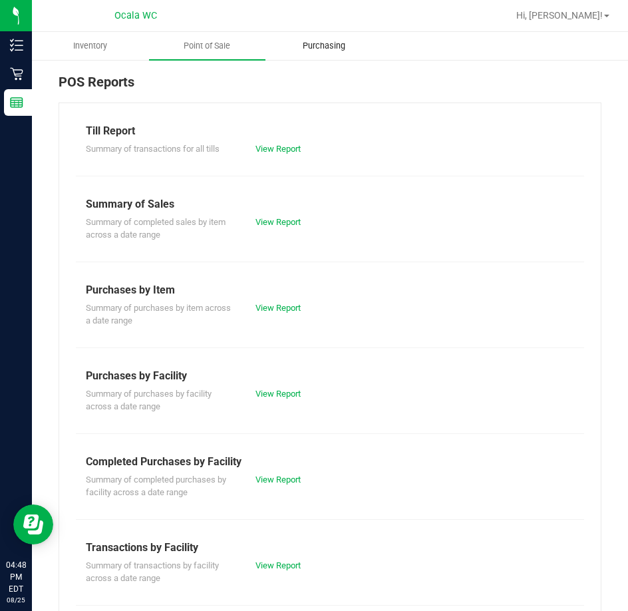
click at [308, 49] on span "Purchasing" at bounding box center [324, 46] width 79 height 12
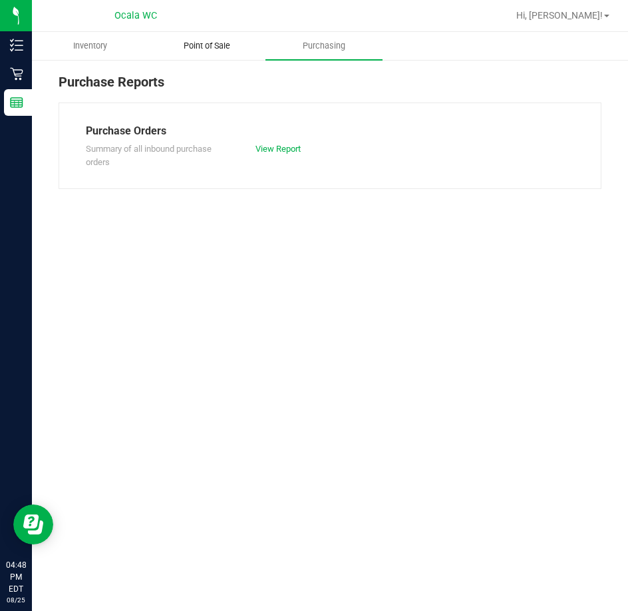
click at [222, 53] on uib-tab-heading "Point of Sale" at bounding box center [208, 46] width 116 height 27
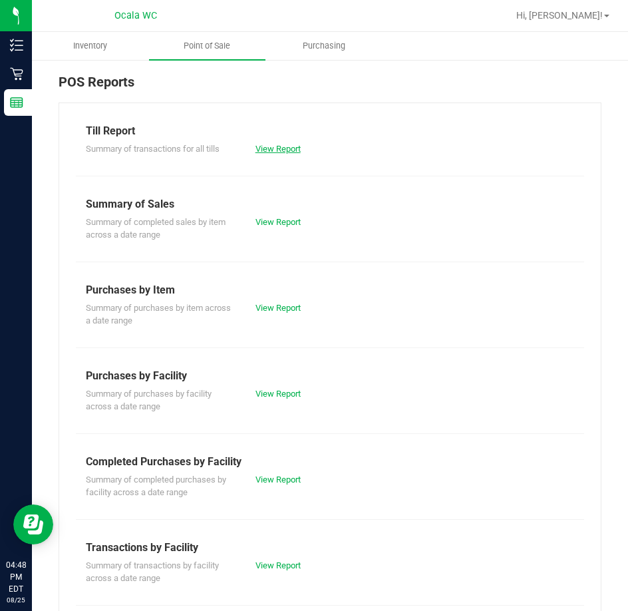
click at [283, 148] on link "View Report" at bounding box center [278, 149] width 45 height 10
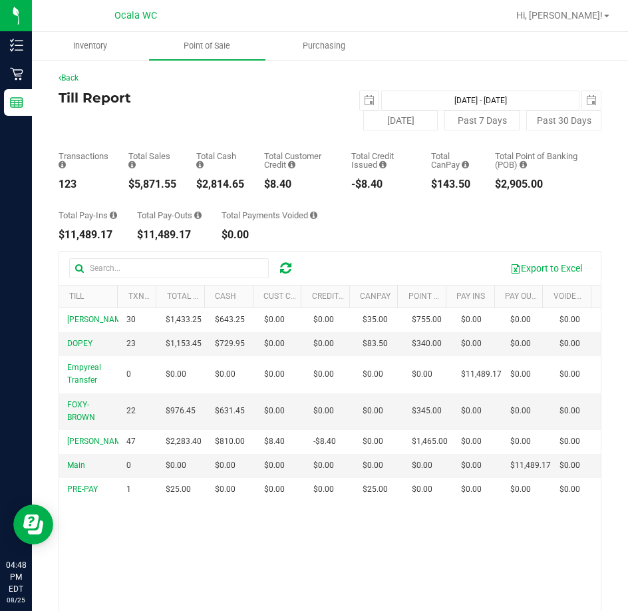
click at [402, 222] on div "Total Pay-Ins $11,489.17 Total Pay-Outs $11,489.17 Total Payments Voided $0.00" at bounding box center [330, 215] width 543 height 51
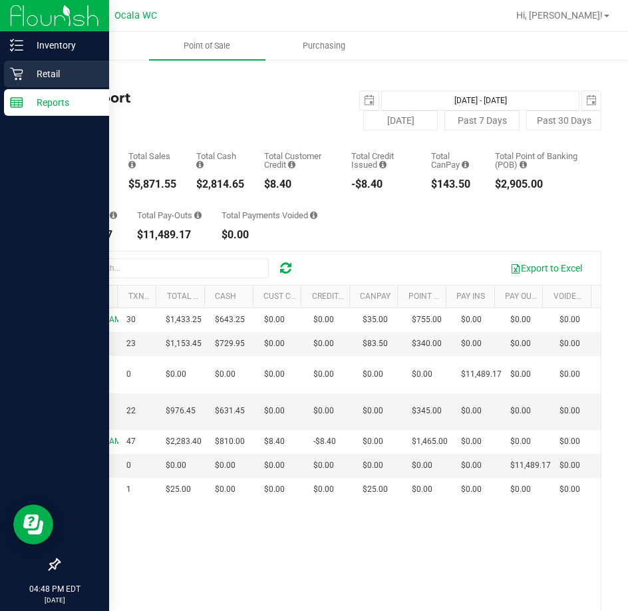
click at [61, 76] on p "Retail" at bounding box center [63, 74] width 80 height 16
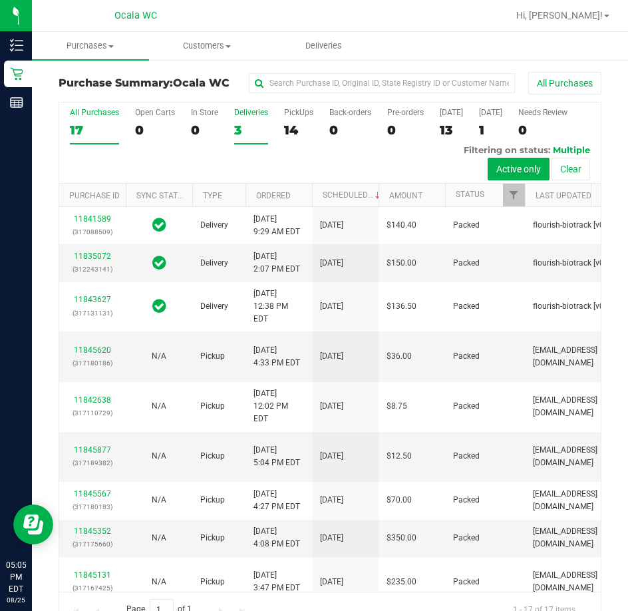
click at [252, 121] on label "Deliveries 3" at bounding box center [251, 126] width 34 height 37
click at [0, 0] on input "Deliveries 3" at bounding box center [0, 0] width 0 height 0
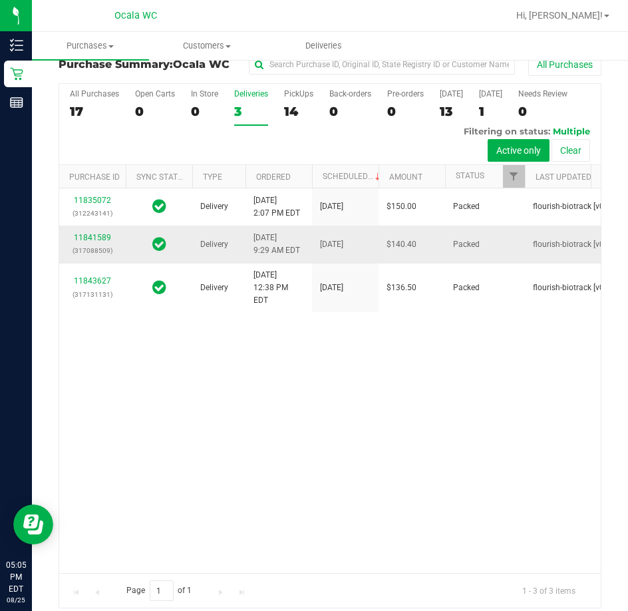
scroll to position [29, 0]
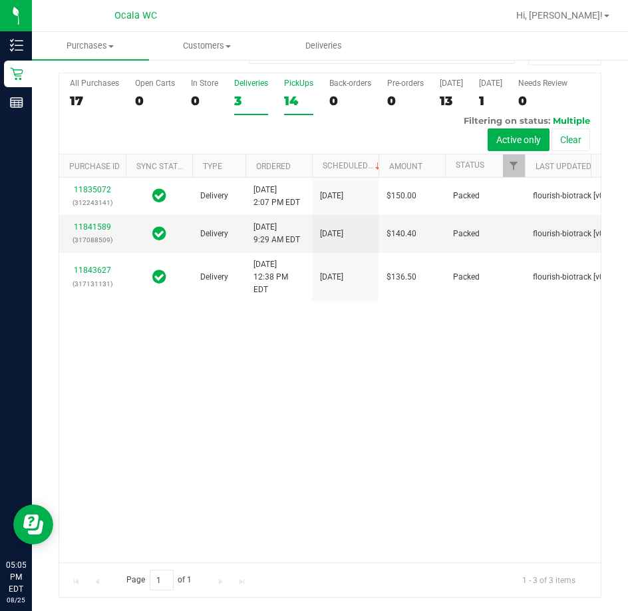
click at [301, 101] on div "14" at bounding box center [298, 100] width 29 height 15
click at [0, 0] on input "PickUps 14" at bounding box center [0, 0] width 0 height 0
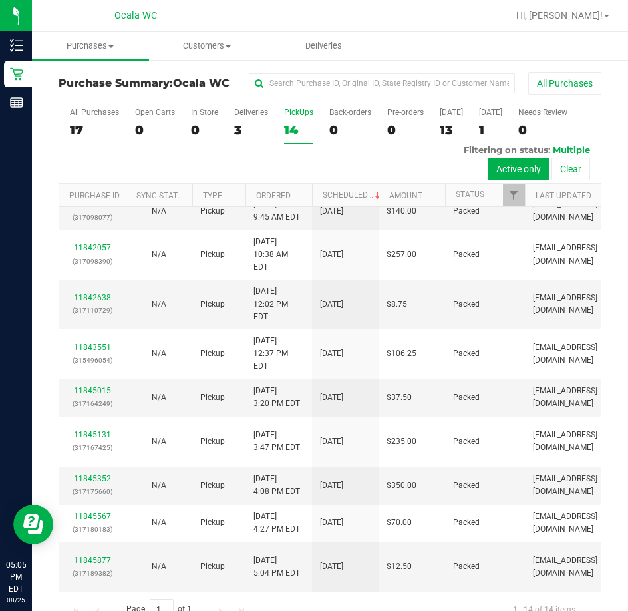
scroll to position [473, 0]
